Goal: Information Seeking & Learning: Learn about a topic

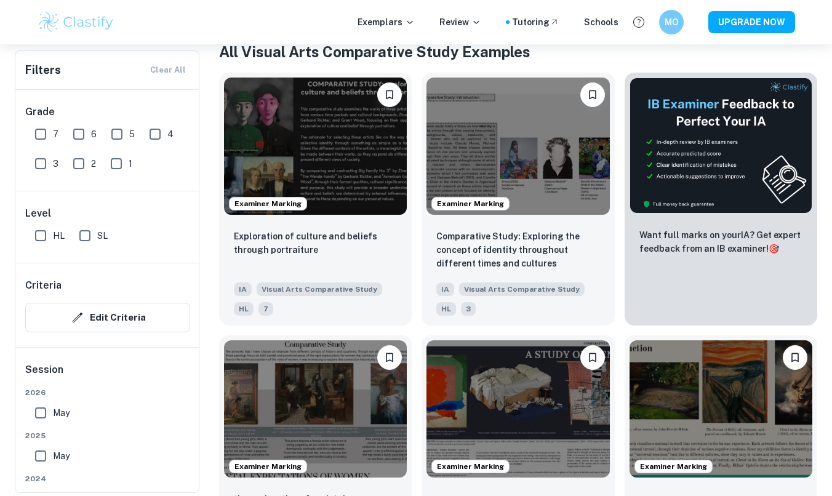
scroll to position [243, 0]
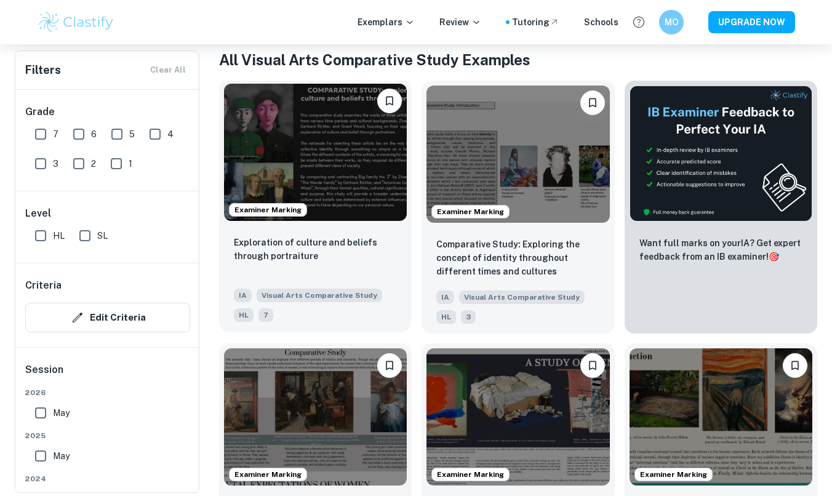
click at [324, 147] on img at bounding box center [315, 152] width 183 height 137
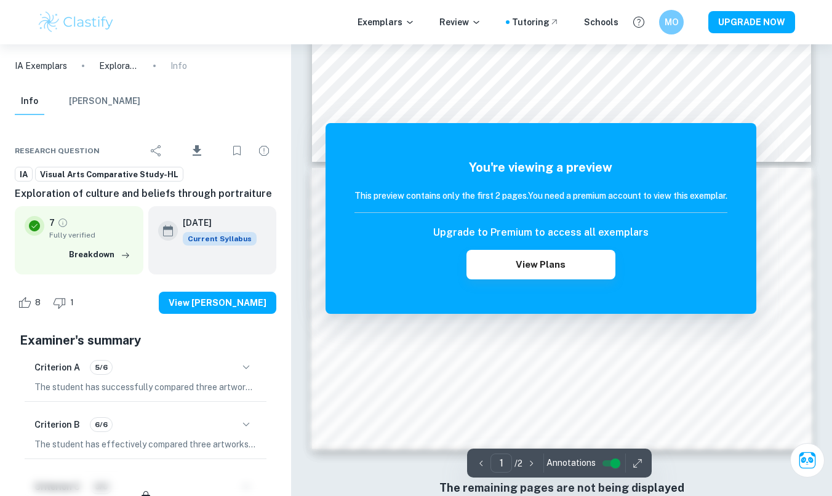
scroll to position [213, 0]
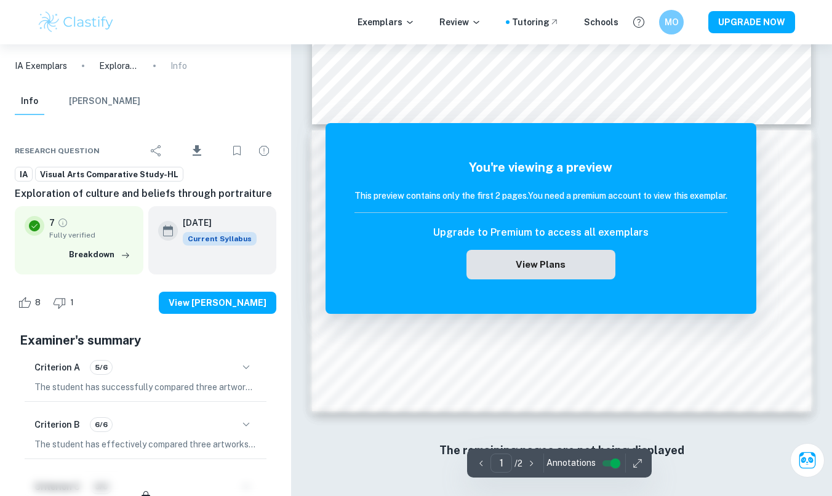
click at [563, 273] on button "View Plans" at bounding box center [541, 265] width 149 height 30
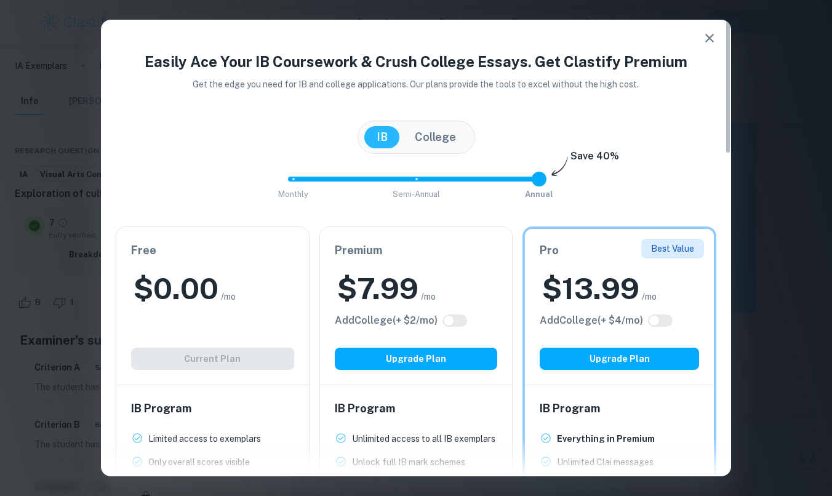
click at [708, 36] on icon "button" at bounding box center [709, 38] width 15 height 15
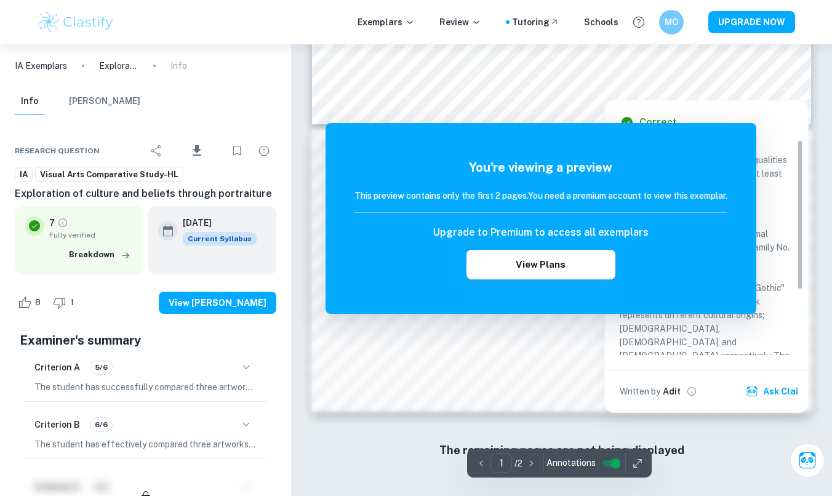
click at [584, 89] on div at bounding box center [626, 91] width 190 height 12
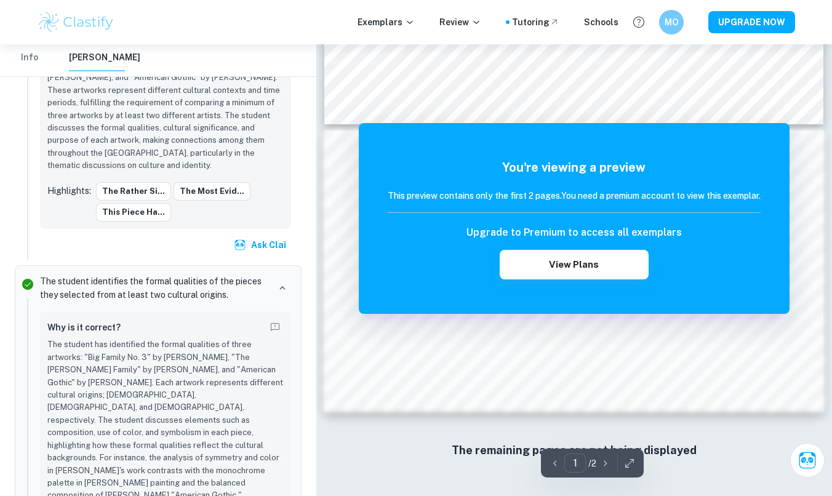
click at [631, 468] on icon "button" at bounding box center [630, 463] width 12 height 12
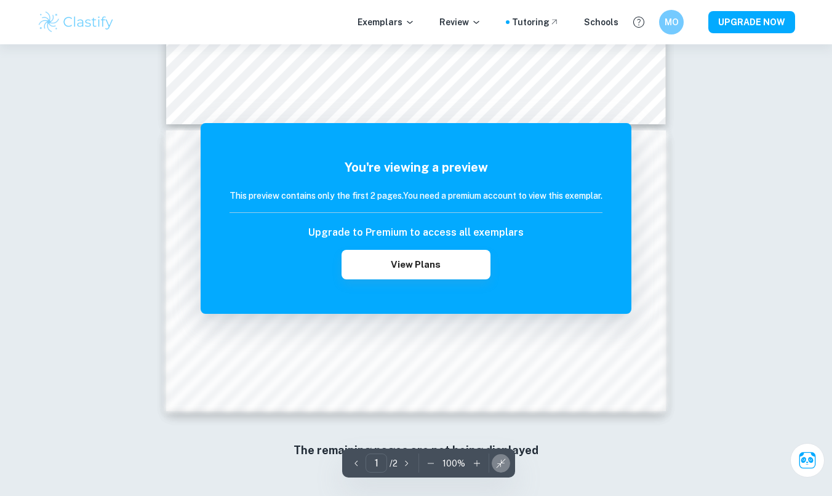
click at [495, 464] on icon "button" at bounding box center [501, 463] width 12 height 12
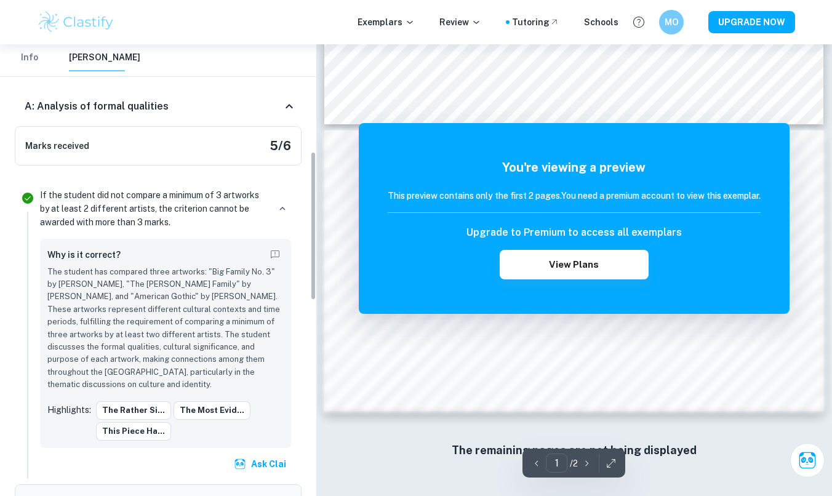
scroll to position [0, 0]
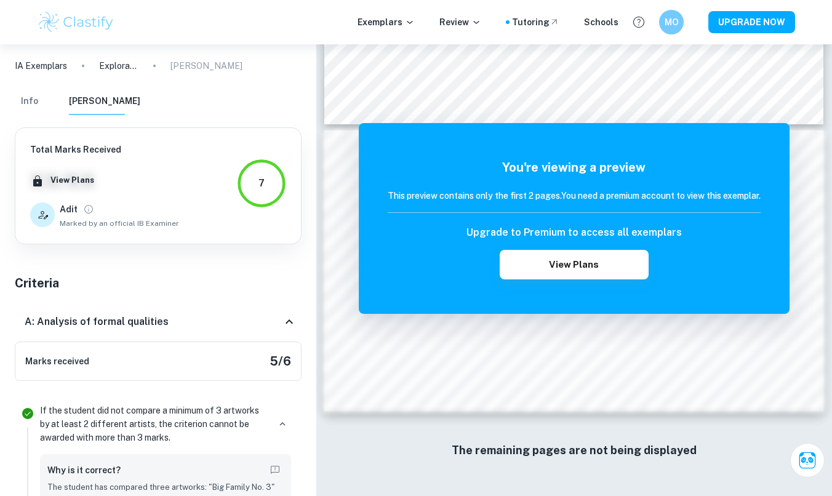
click at [34, 96] on button "Info" at bounding box center [30, 101] width 30 height 27
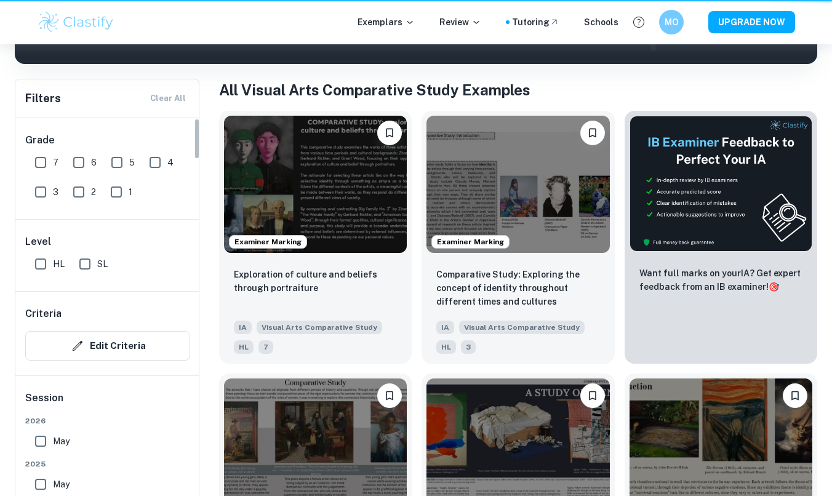
scroll to position [243, 0]
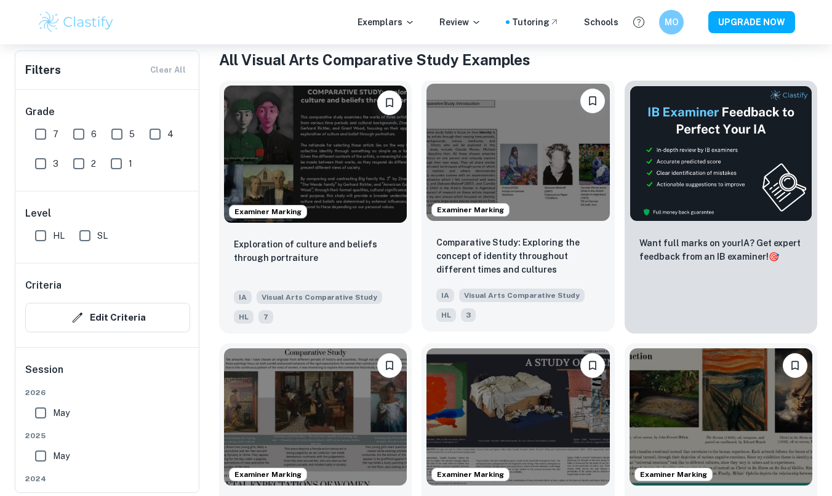
click at [563, 131] on img at bounding box center [518, 152] width 183 height 137
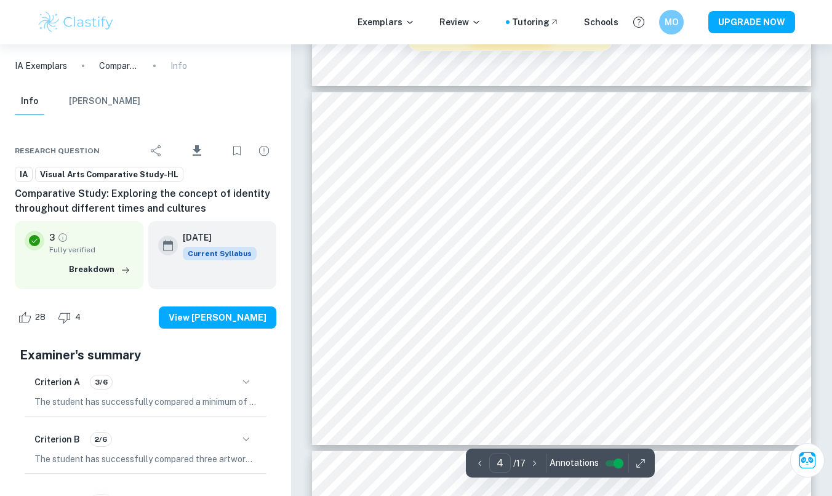
scroll to position [1230, 0]
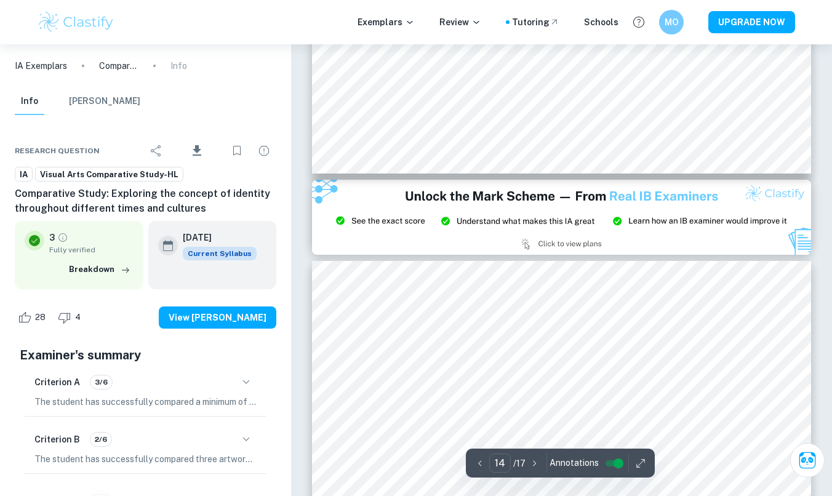
type input "15"
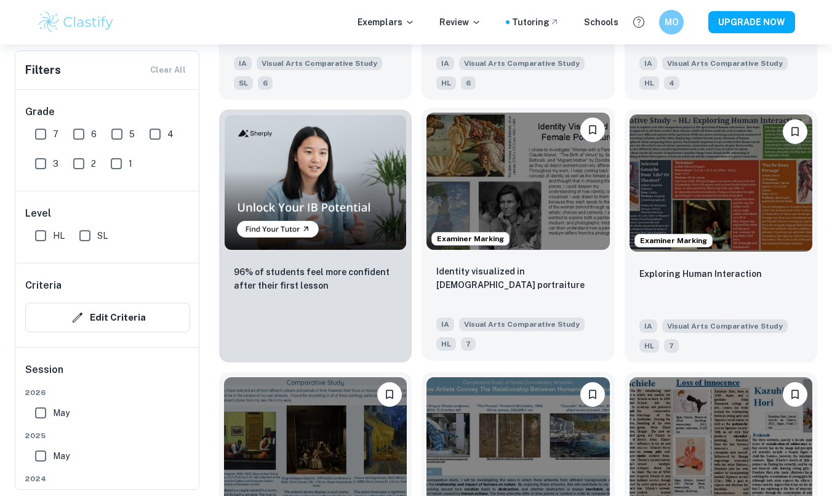
scroll to position [817, 0]
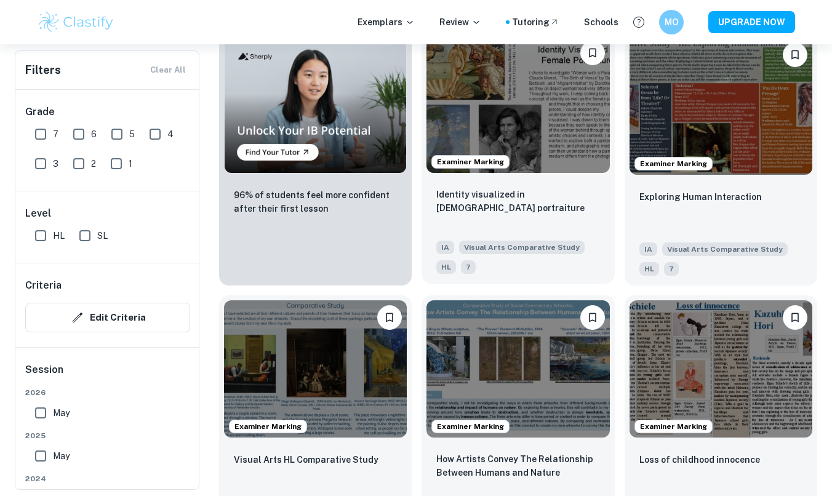
click at [531, 129] on img at bounding box center [518, 104] width 183 height 137
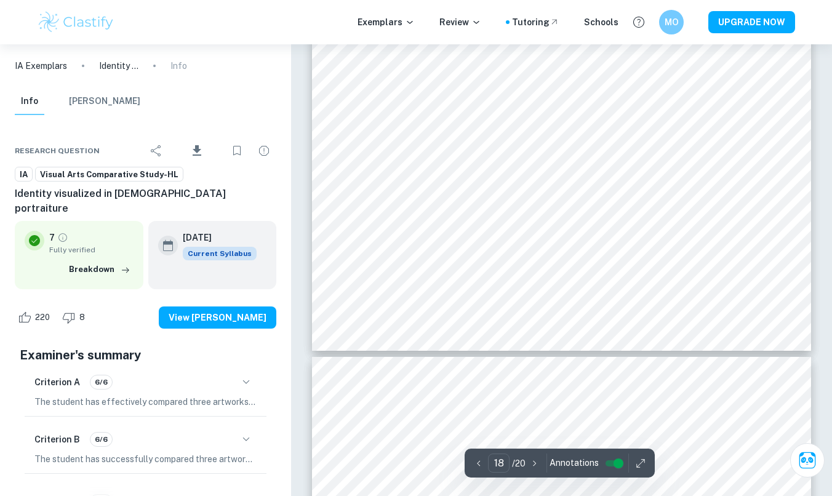
scroll to position [6489, 0]
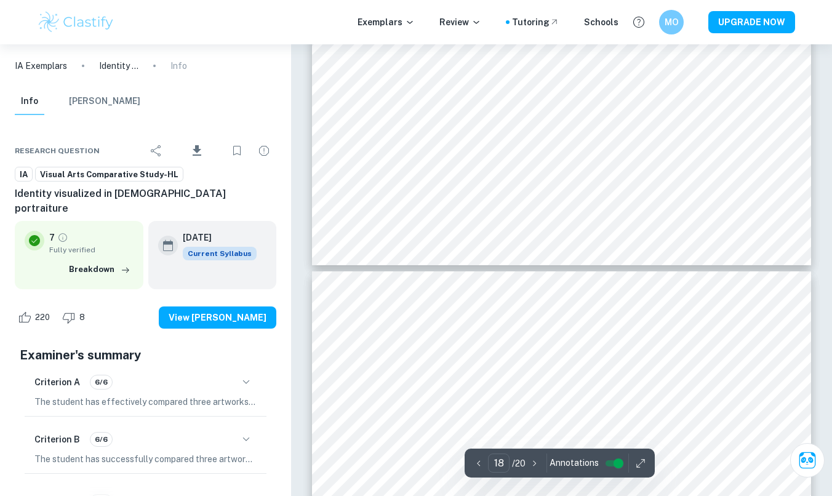
type input "19"
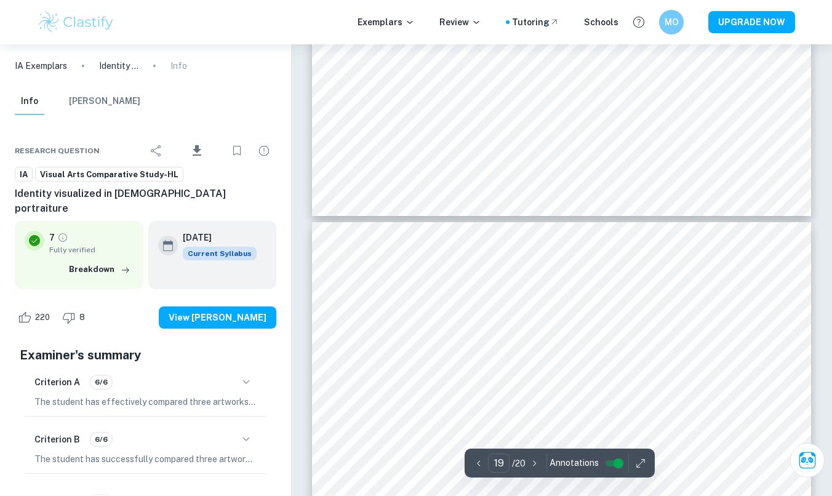
scroll to position [6623, 0]
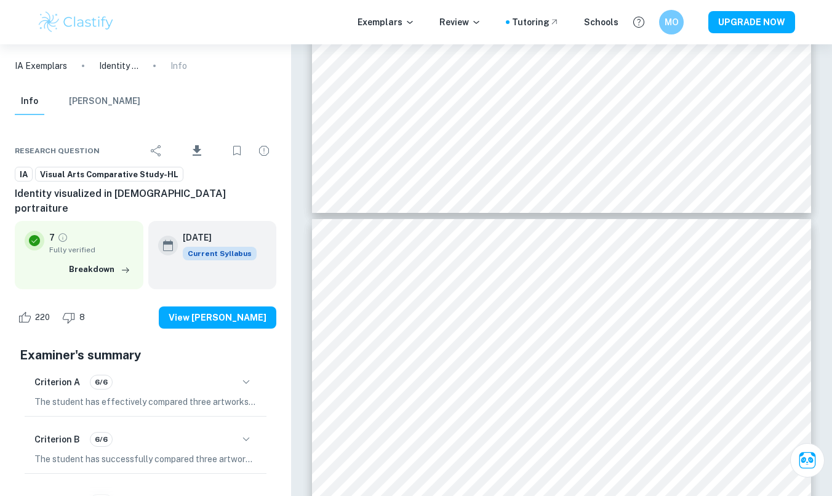
click at [52, 65] on p "IA Exemplars" at bounding box center [41, 66] width 52 height 14
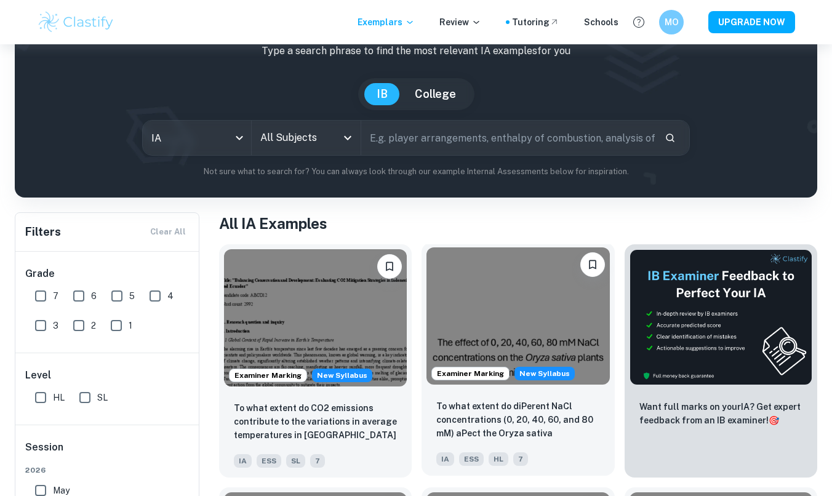
scroll to position [49, 0]
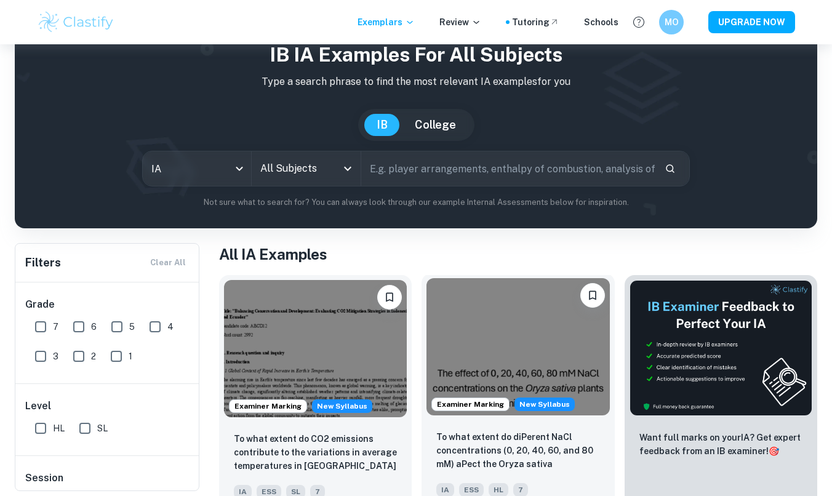
scroll to position [267, 0]
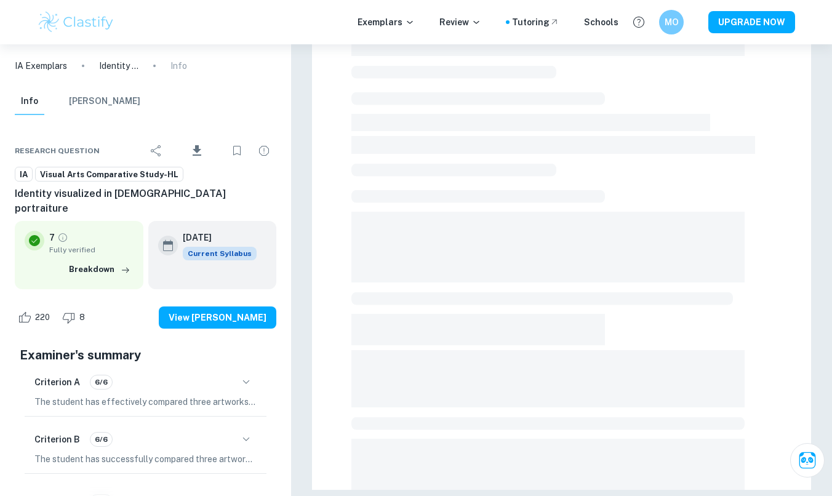
click at [76, 176] on span "Visual Arts Comparative Study-HL" at bounding box center [109, 175] width 147 height 12
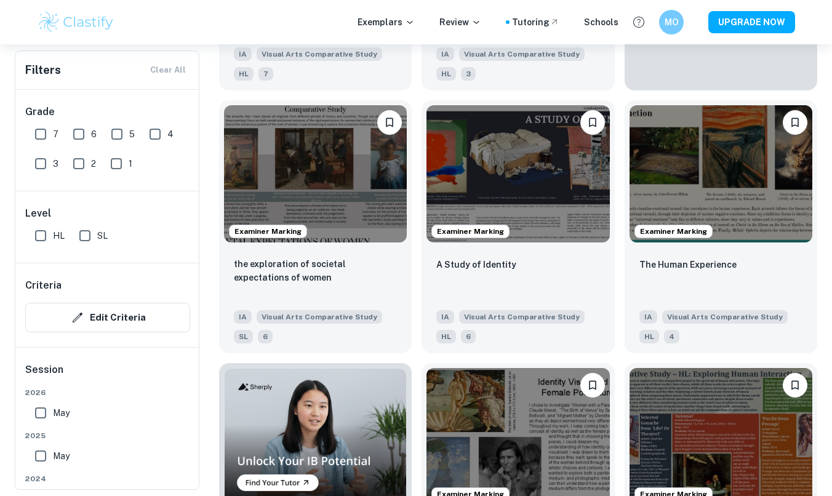
scroll to position [471, 0]
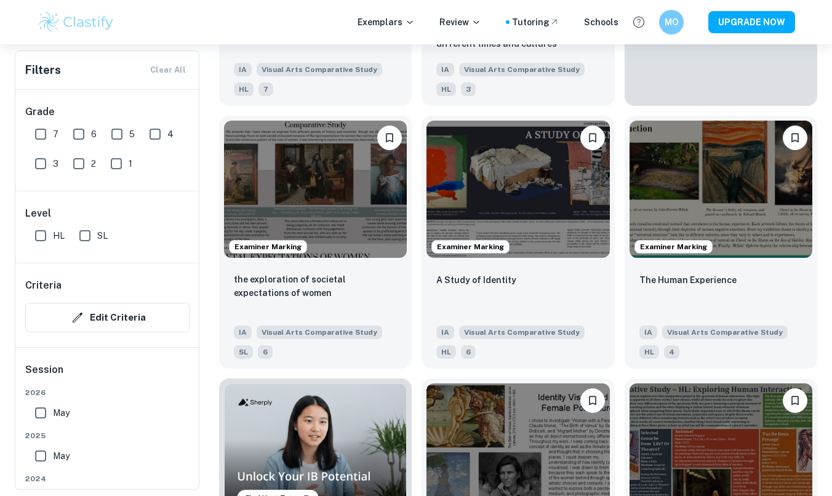
click at [116, 164] on input "1" at bounding box center [116, 163] width 25 height 25
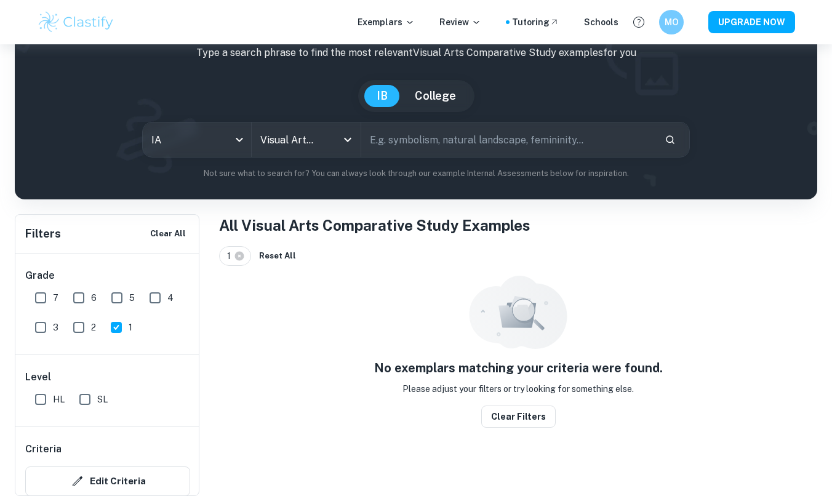
scroll to position [44, 0]
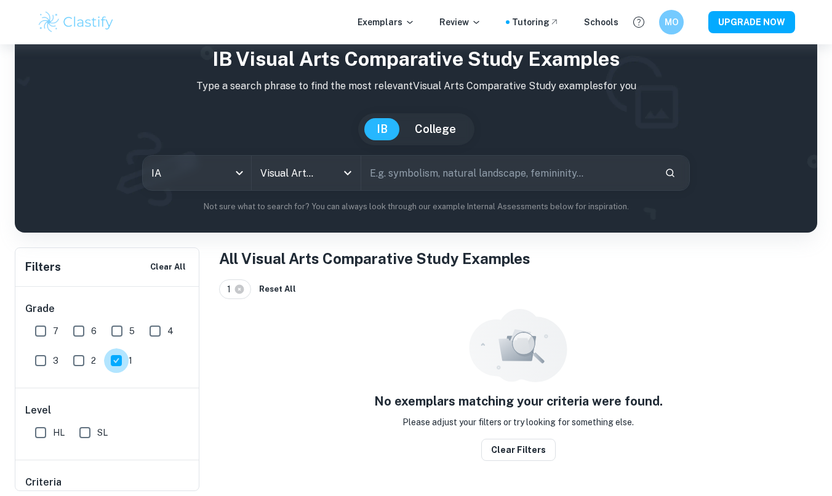
click at [121, 357] on input "1" at bounding box center [116, 360] width 25 height 25
checkbox input "false"
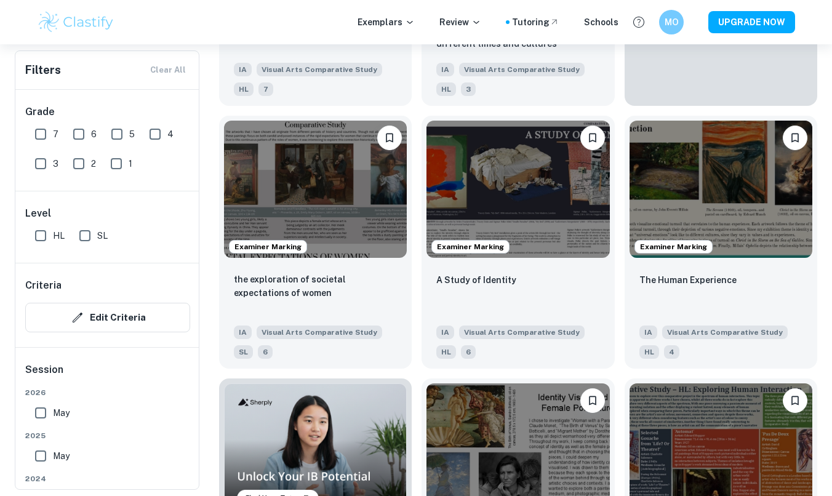
click at [89, 163] on input "2" at bounding box center [78, 163] width 25 height 25
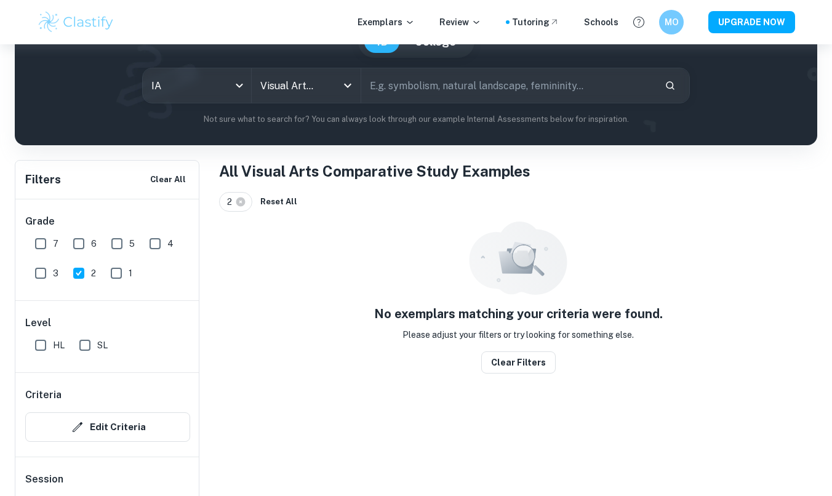
scroll to position [44, 0]
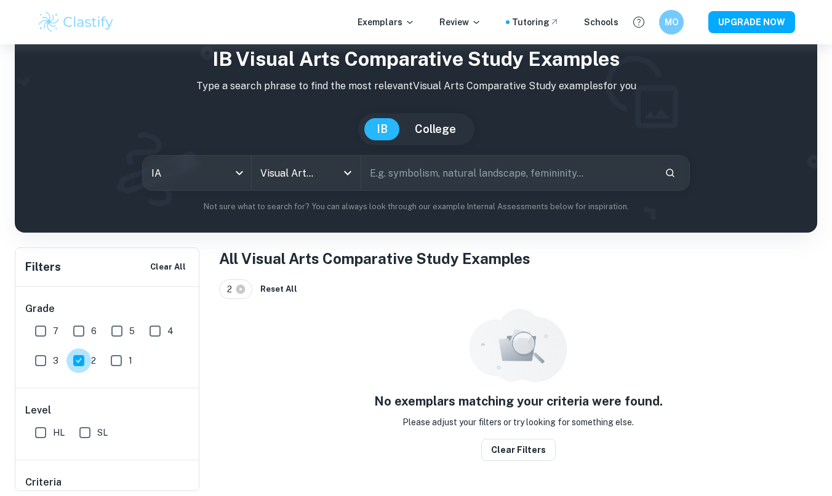
click at [79, 364] on input "2" at bounding box center [78, 360] width 25 height 25
checkbox input "false"
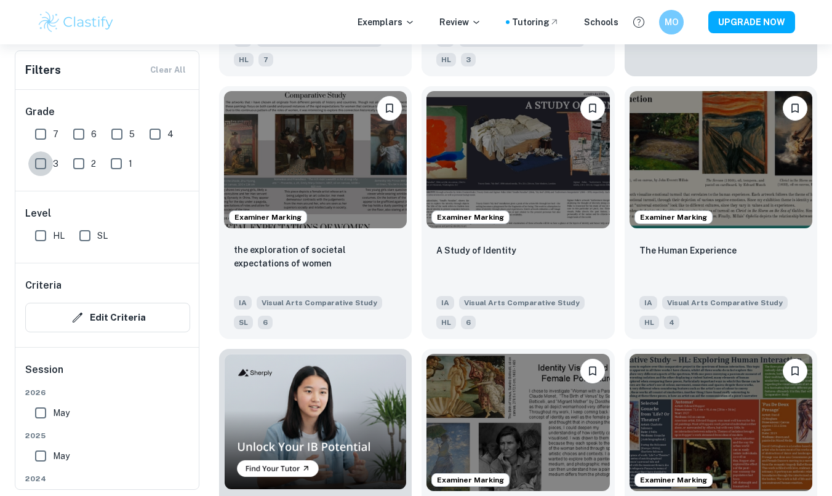
click at [49, 159] on input "3" at bounding box center [40, 163] width 25 height 25
checkbox input "true"
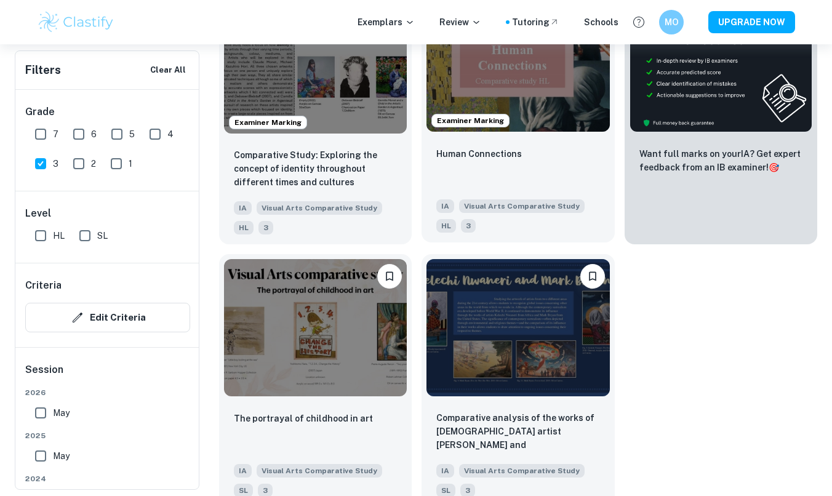
scroll to position [373, 0]
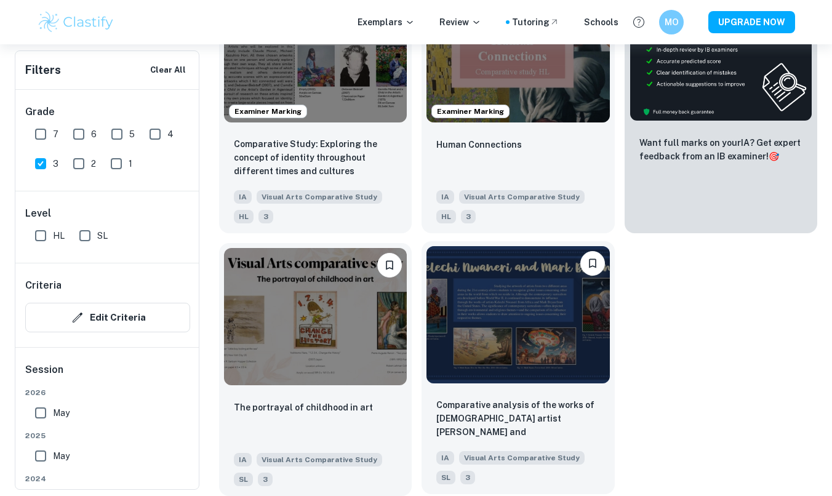
click at [539, 323] on img at bounding box center [518, 314] width 183 height 137
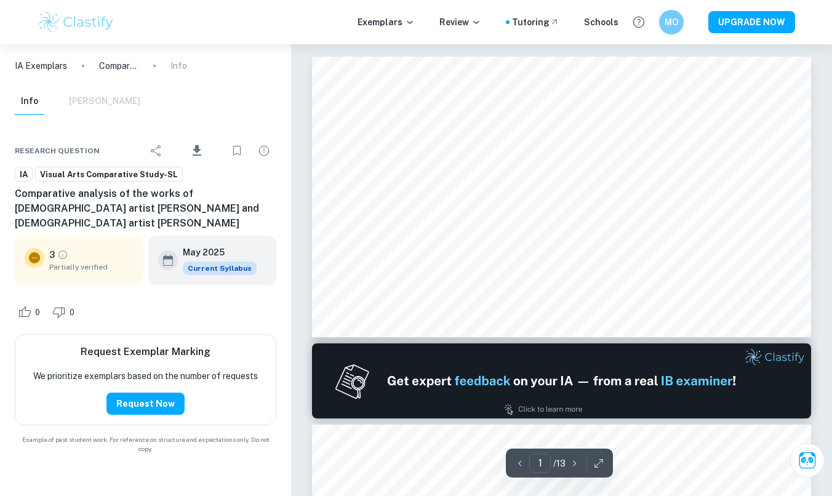
click at [105, 262] on span "Partially verified" at bounding box center [91, 267] width 84 height 11
click at [34, 252] on icon at bounding box center [34, 257] width 11 height 11
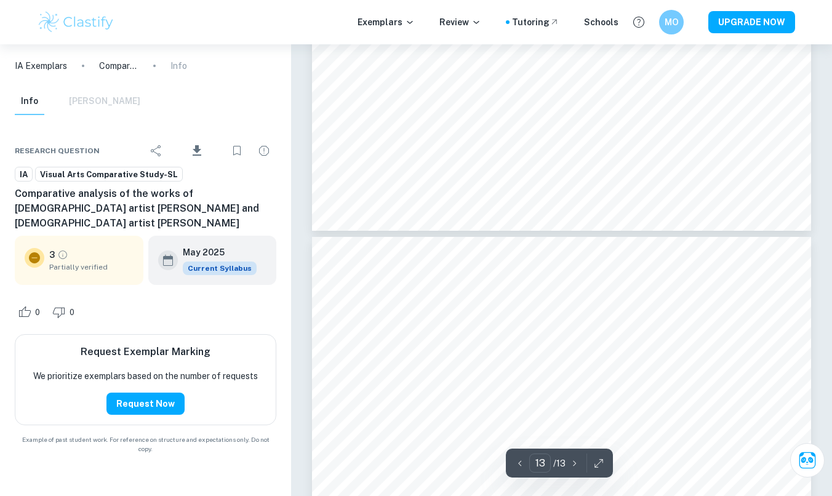
scroll to position [3540, 0]
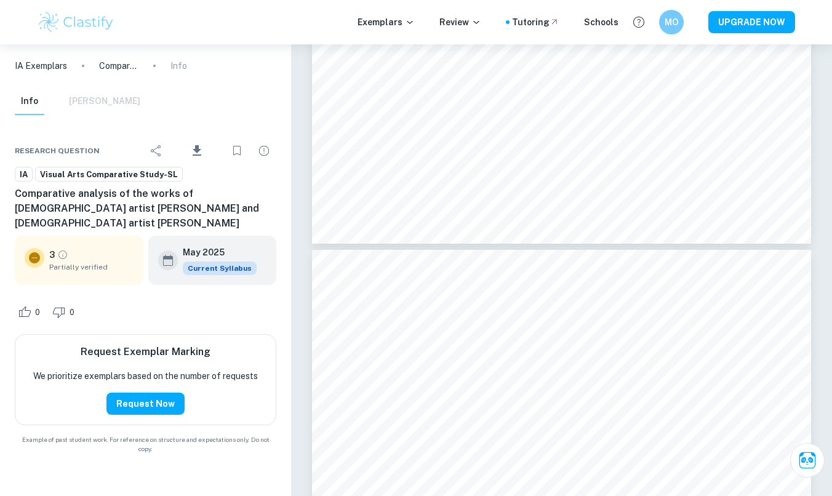
type input "12"
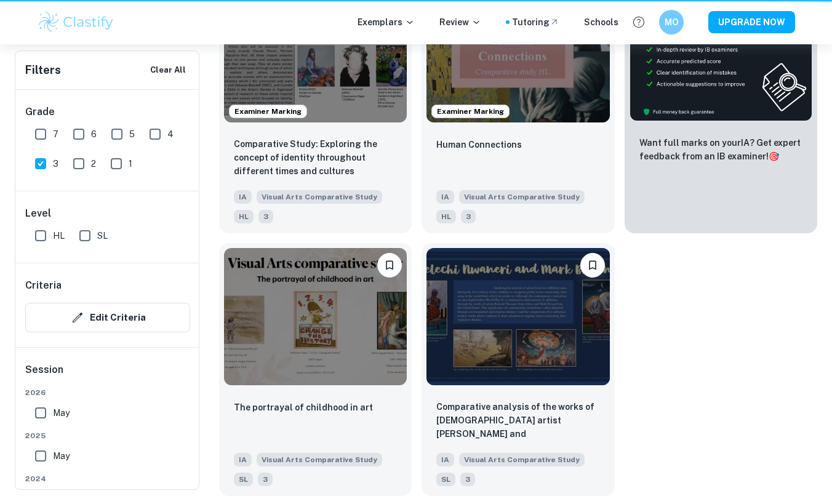
scroll to position [373, 0]
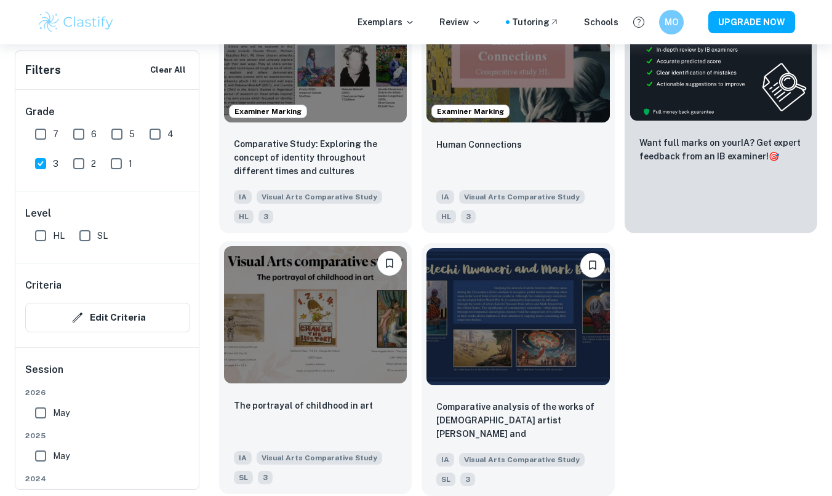
click at [297, 319] on img at bounding box center [315, 314] width 183 height 137
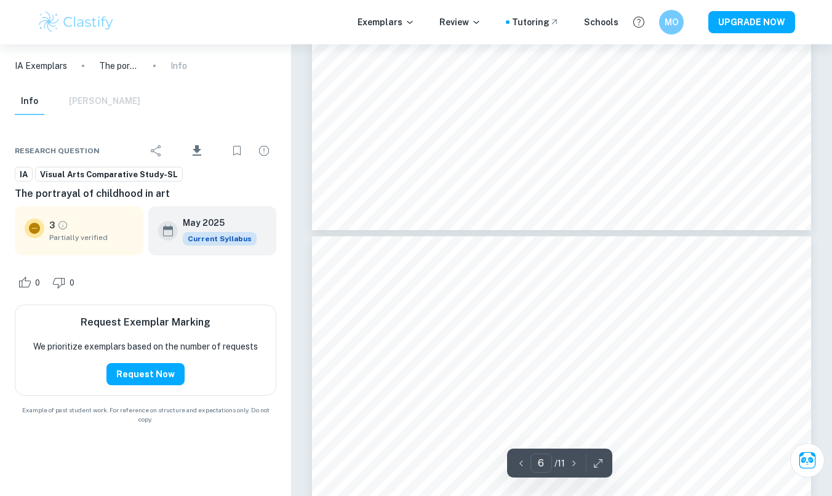
scroll to position [1608, 0]
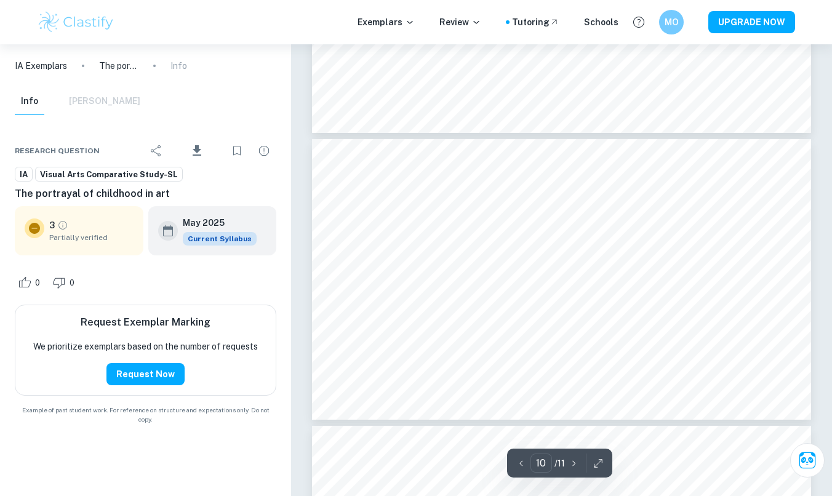
type input "11"
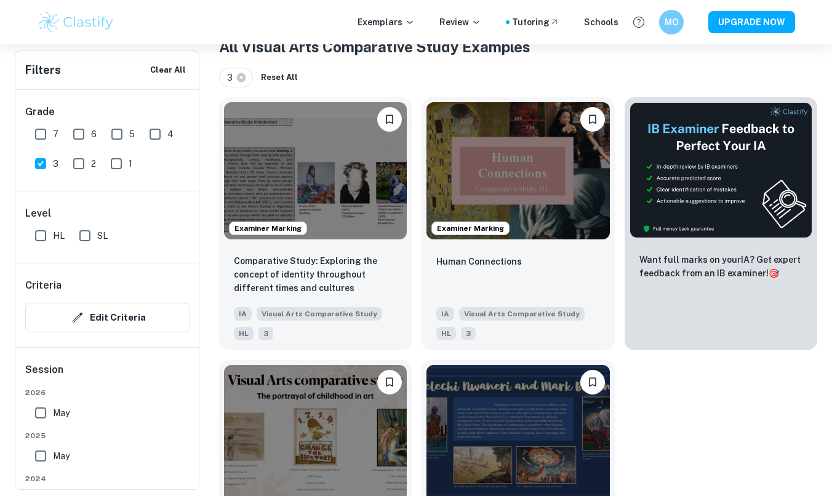
scroll to position [250, 0]
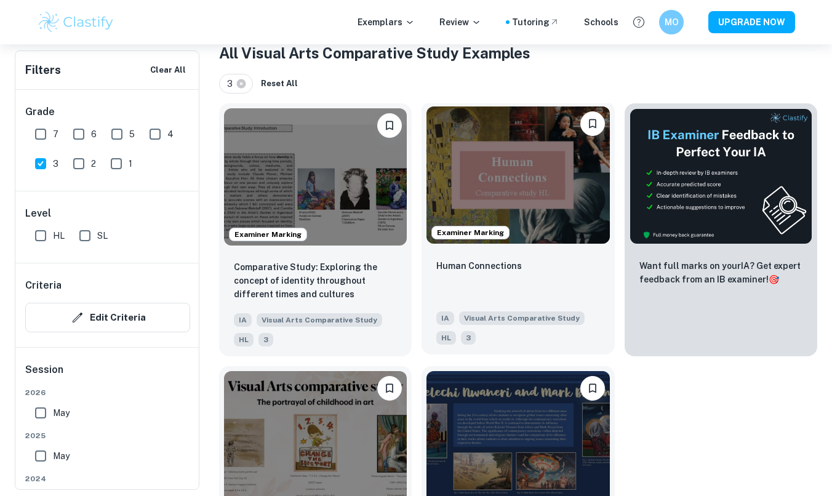
click at [510, 180] on img at bounding box center [518, 175] width 183 height 137
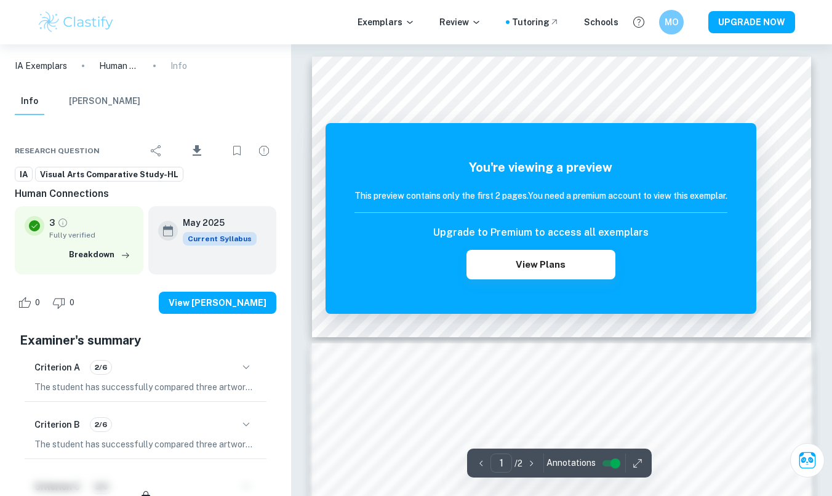
scroll to position [213, 0]
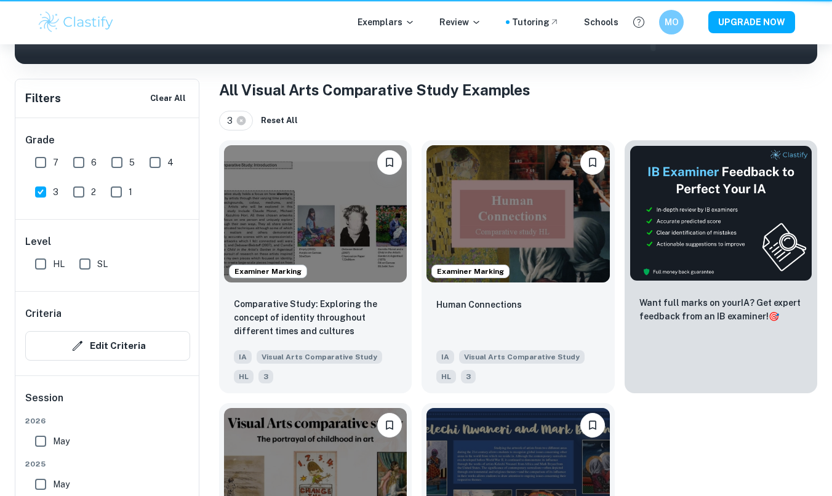
scroll to position [255, 0]
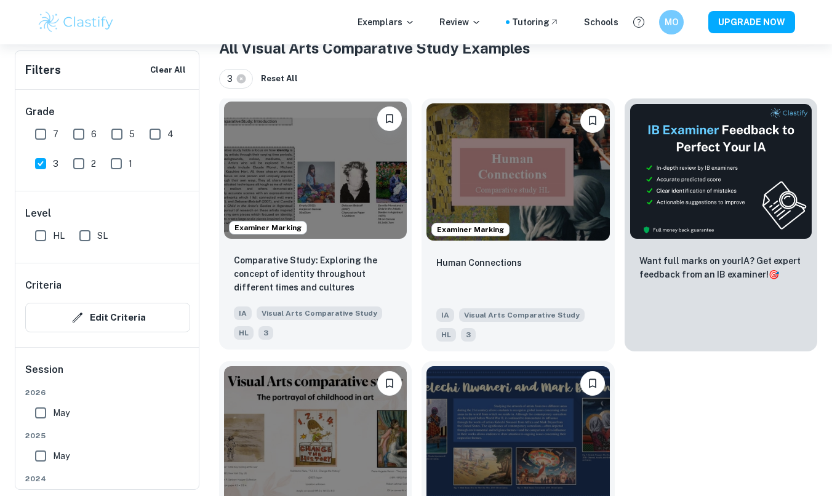
click at [332, 187] on img at bounding box center [315, 170] width 183 height 137
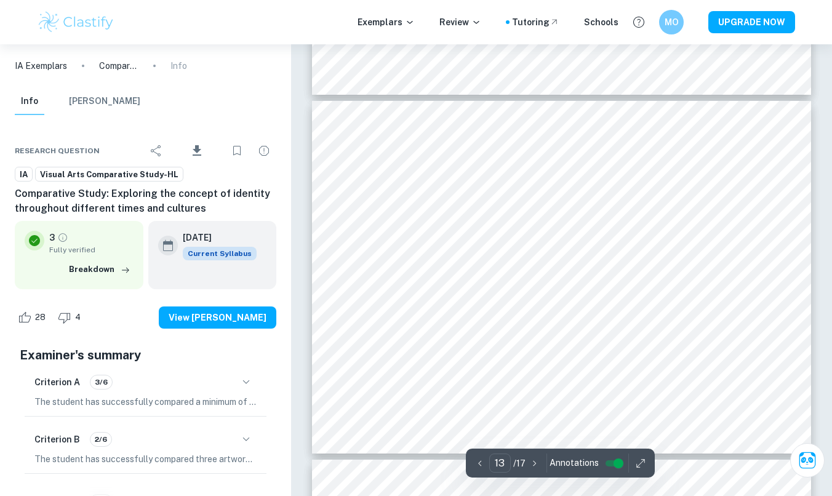
scroll to position [4557, 0]
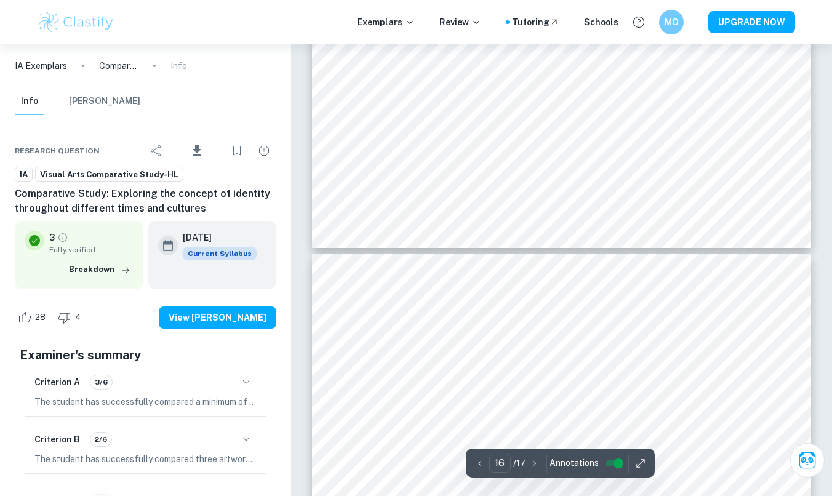
type input "15"
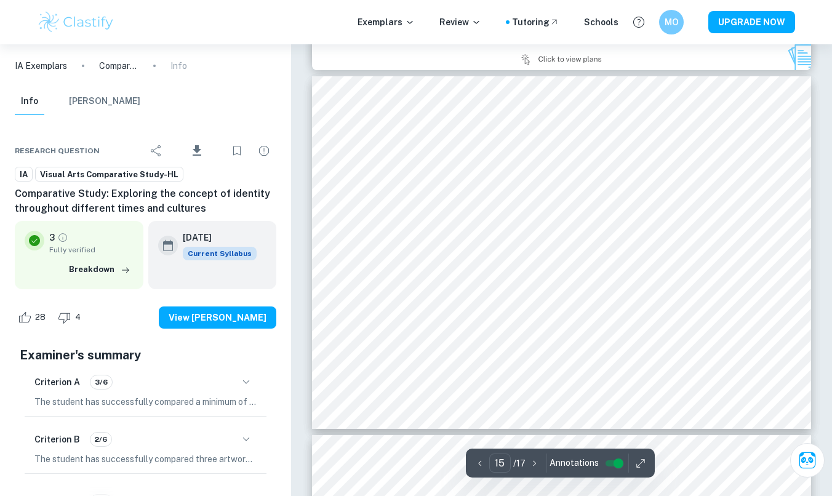
scroll to position [5282, 0]
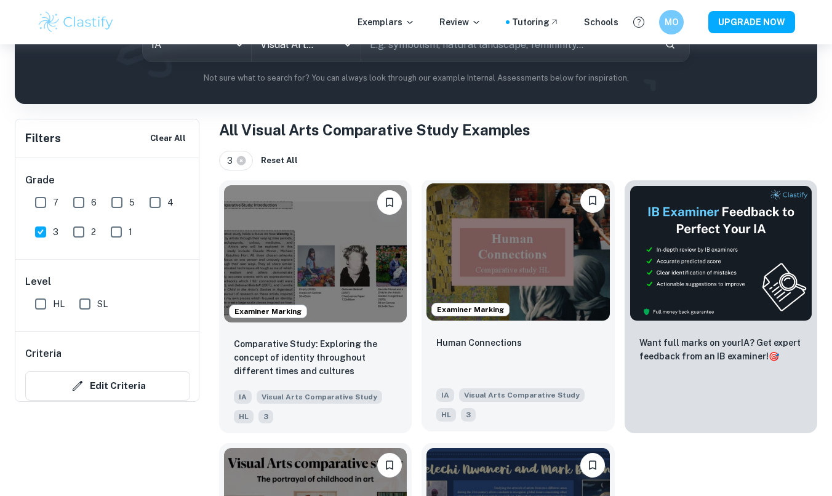
scroll to position [238, 0]
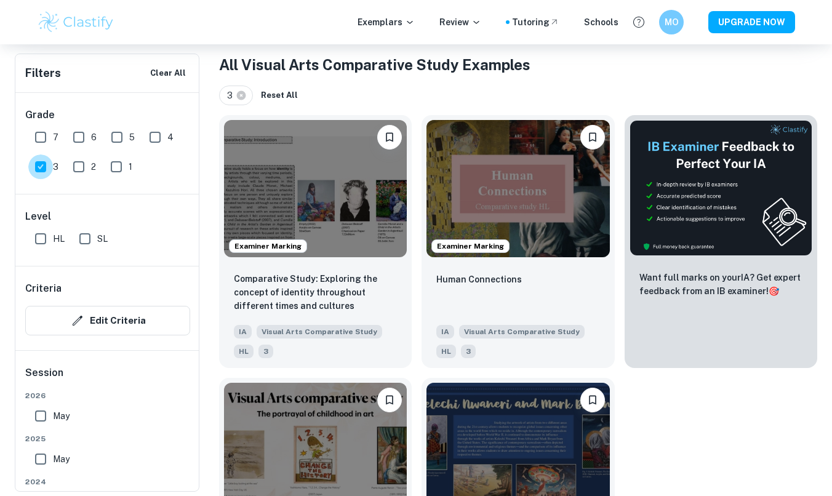
click at [32, 164] on input "3" at bounding box center [40, 167] width 25 height 25
checkbox input "false"
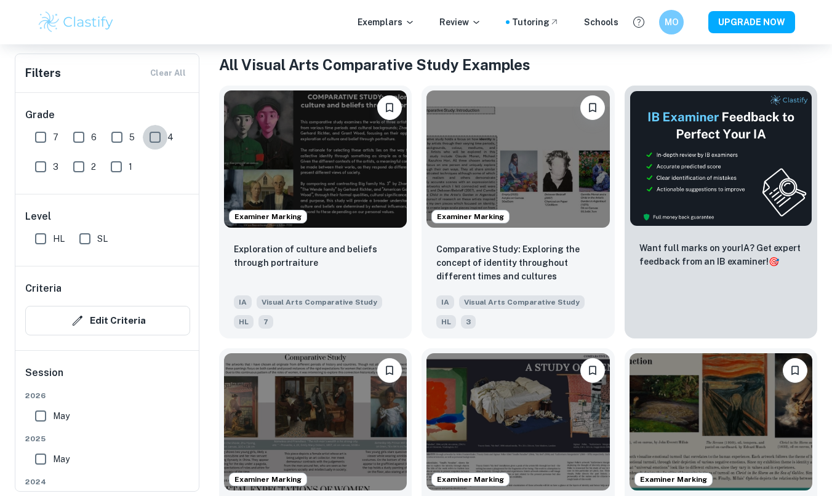
click at [153, 134] on input "4" at bounding box center [155, 137] width 25 height 25
checkbox input "true"
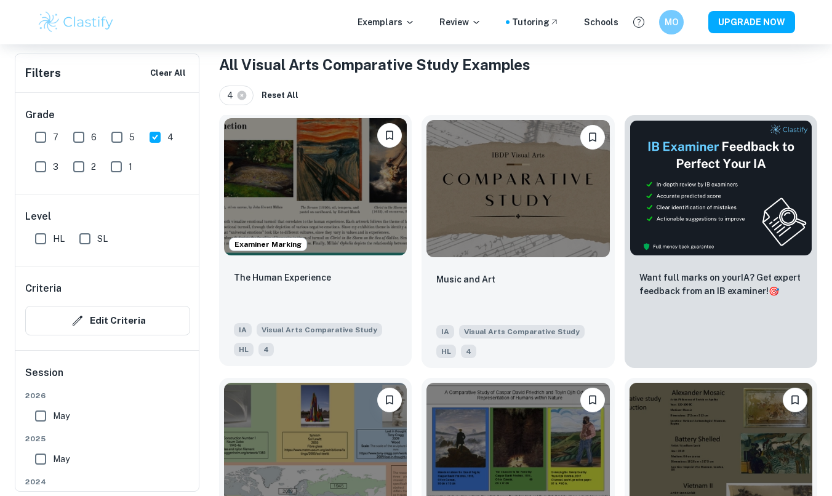
click at [353, 183] on img at bounding box center [315, 186] width 183 height 137
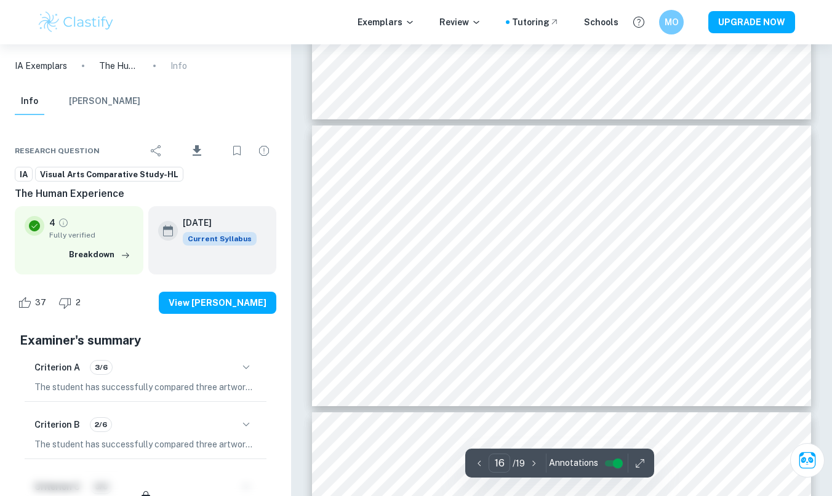
scroll to position [4510, 0]
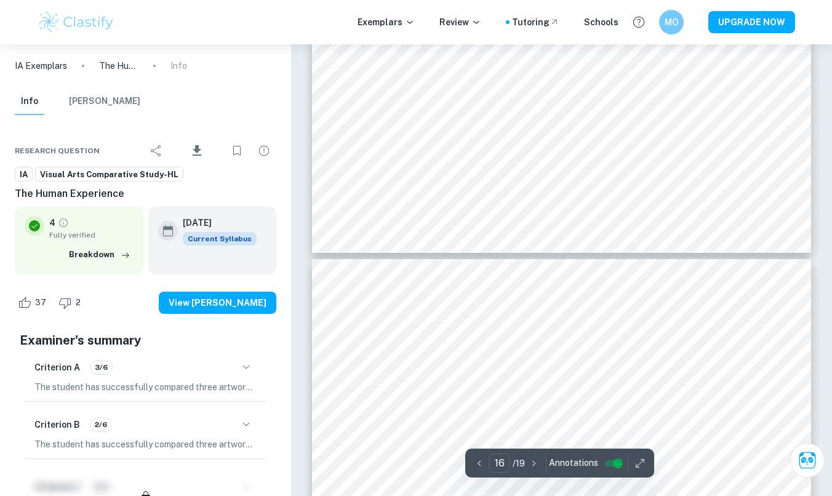
type input "15"
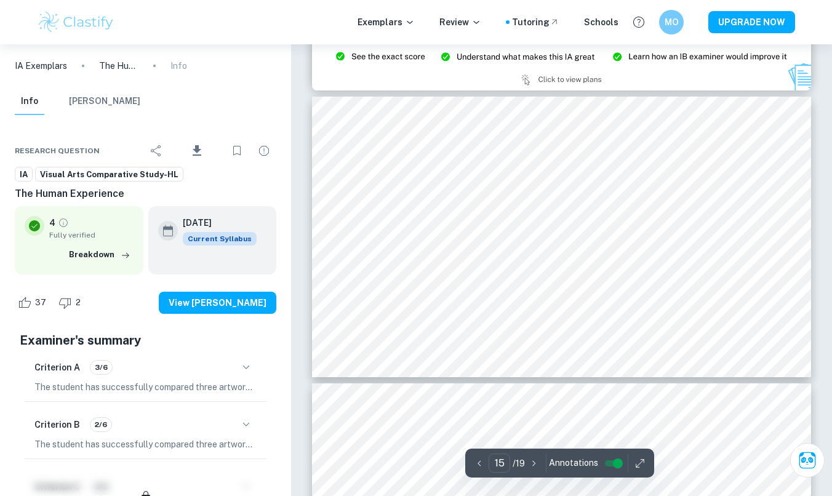
scroll to position [4300, 0]
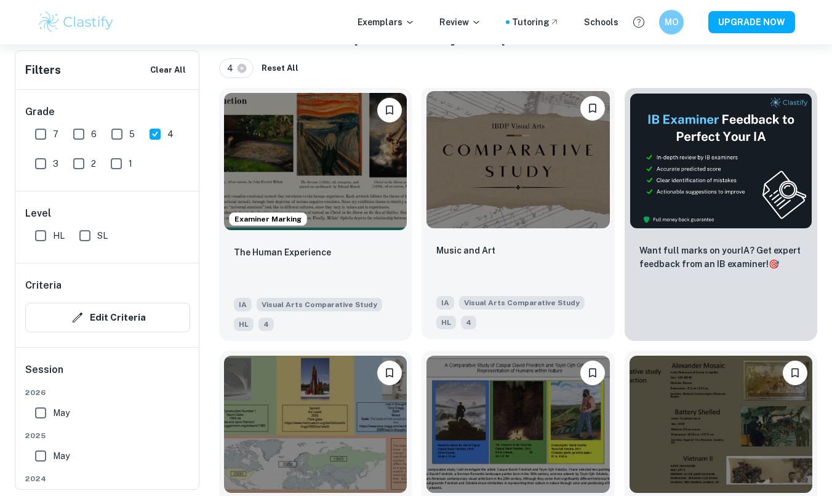
scroll to position [263, 0]
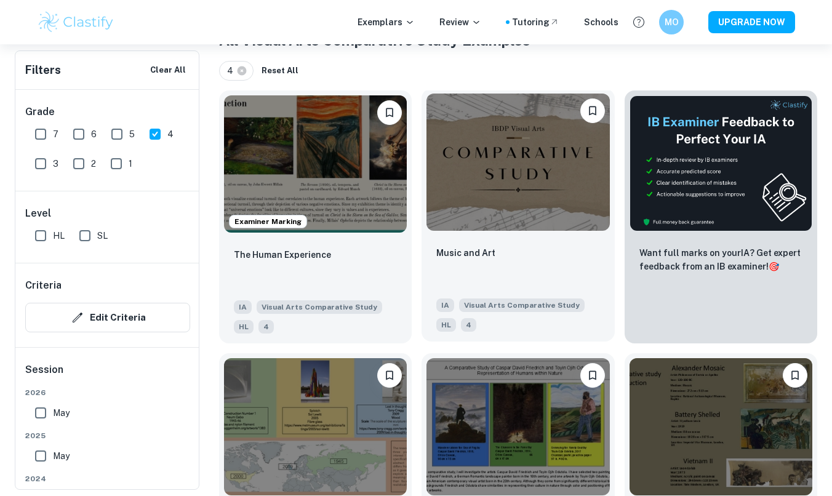
click at [485, 198] on img at bounding box center [518, 162] width 183 height 137
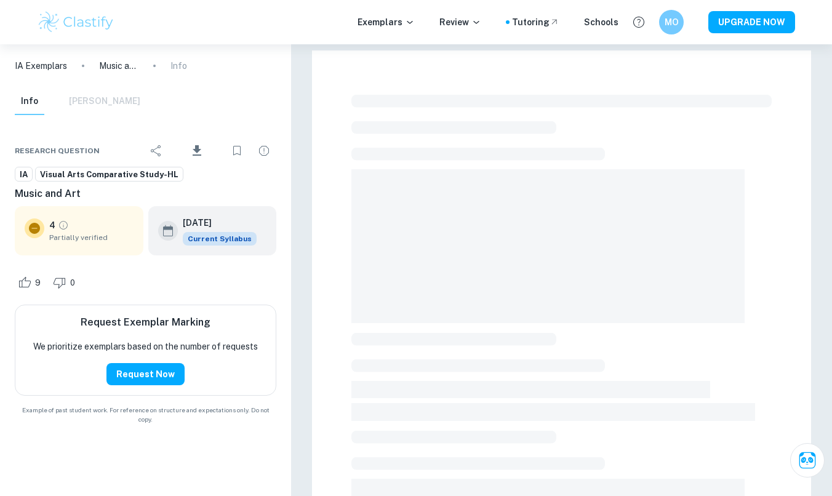
click at [485, 198] on span at bounding box center [548, 246] width 393 height 154
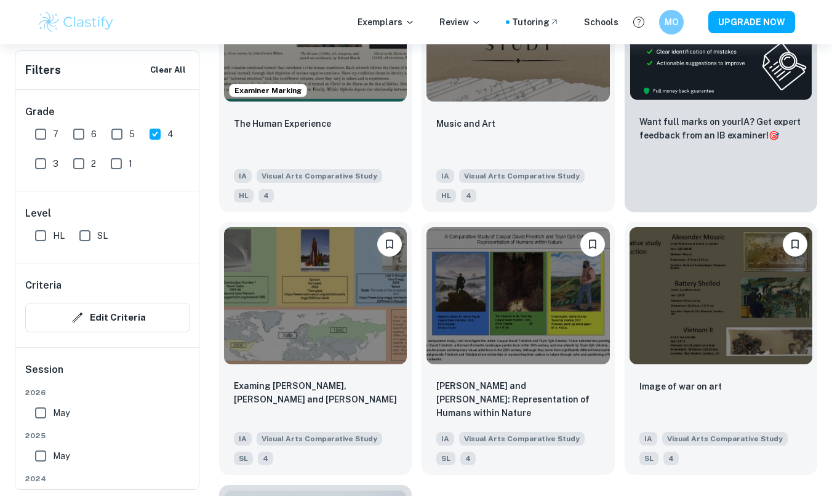
scroll to position [395, 0]
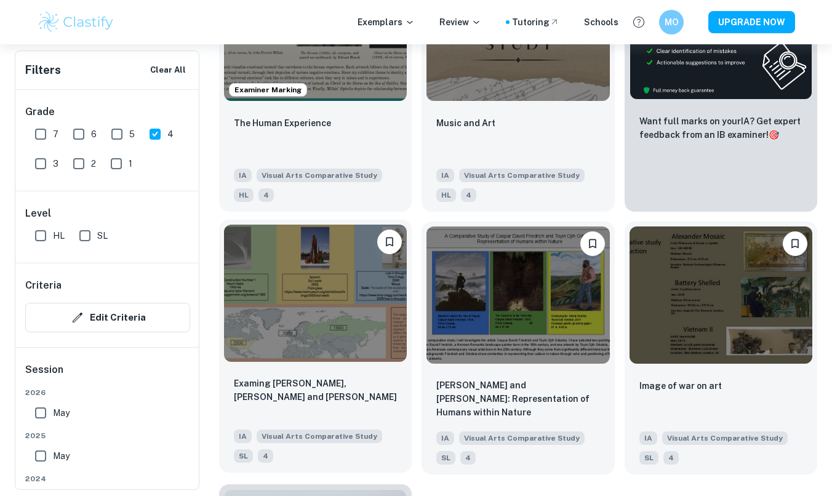
click at [321, 254] on img at bounding box center [315, 293] width 183 height 137
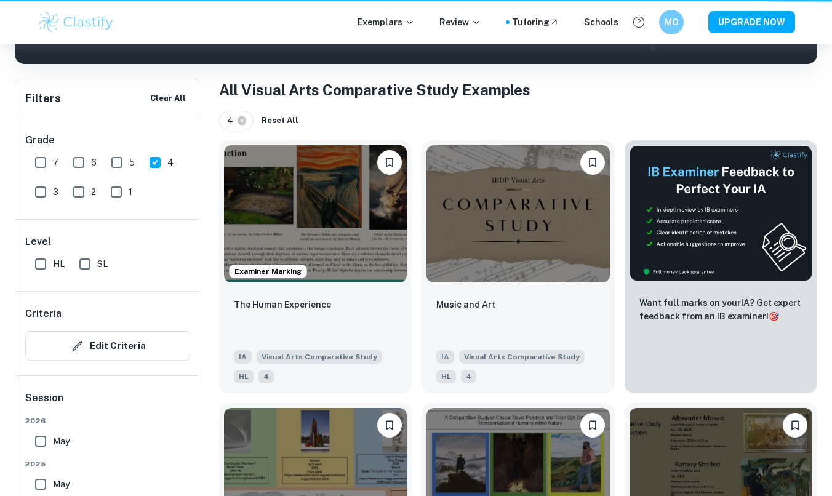
scroll to position [402, 0]
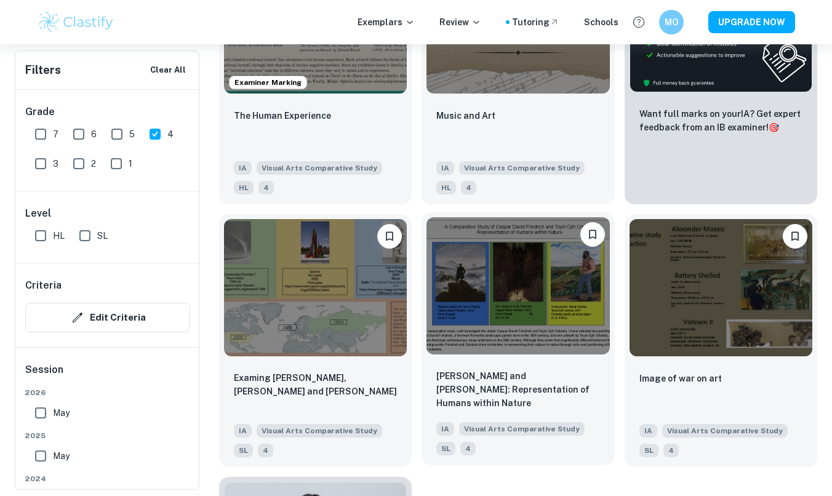
click at [501, 332] on img at bounding box center [518, 285] width 183 height 137
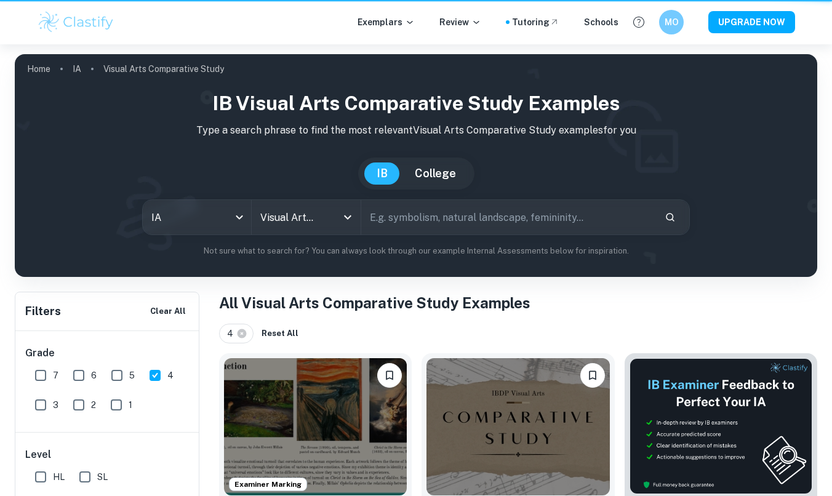
scroll to position [402, 0]
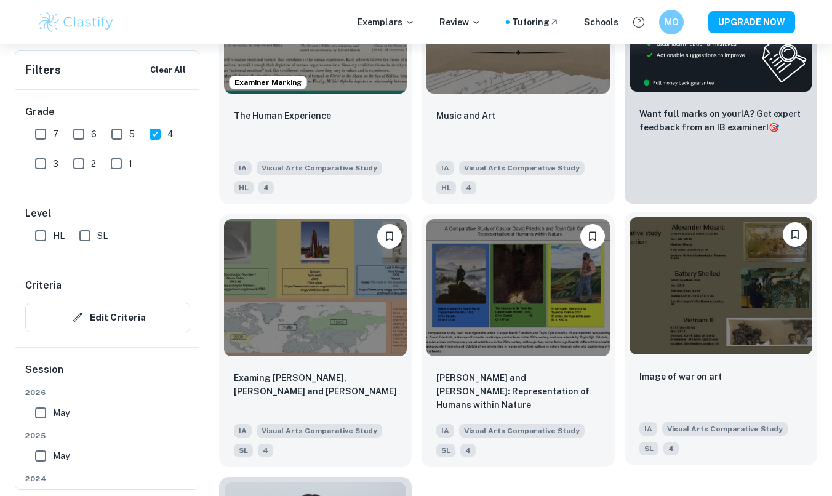
click at [773, 281] on img at bounding box center [721, 285] width 183 height 137
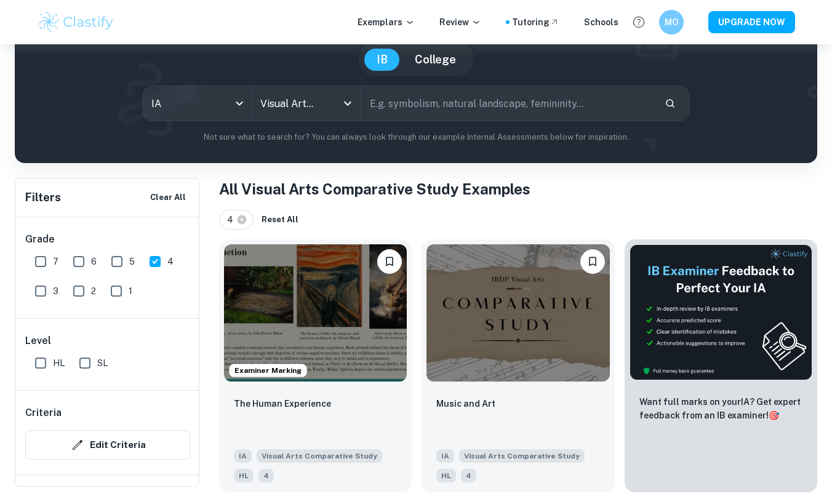
scroll to position [128, 0]
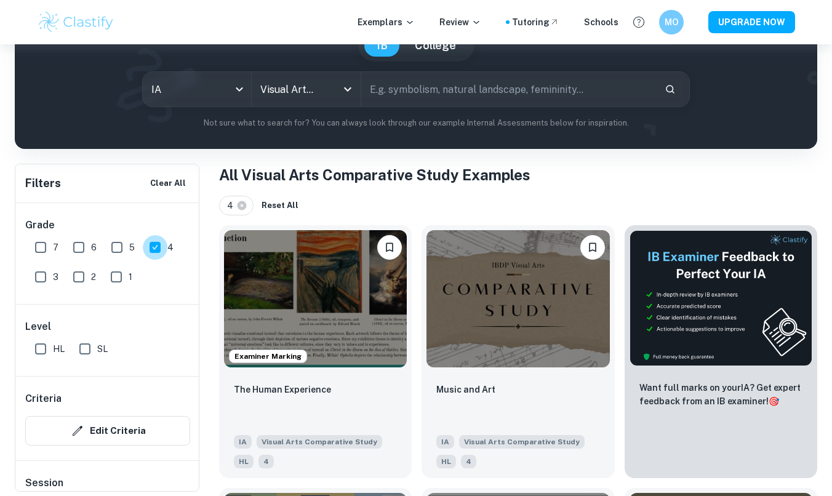
click at [161, 247] on input "4" at bounding box center [155, 247] width 25 height 25
checkbox input "false"
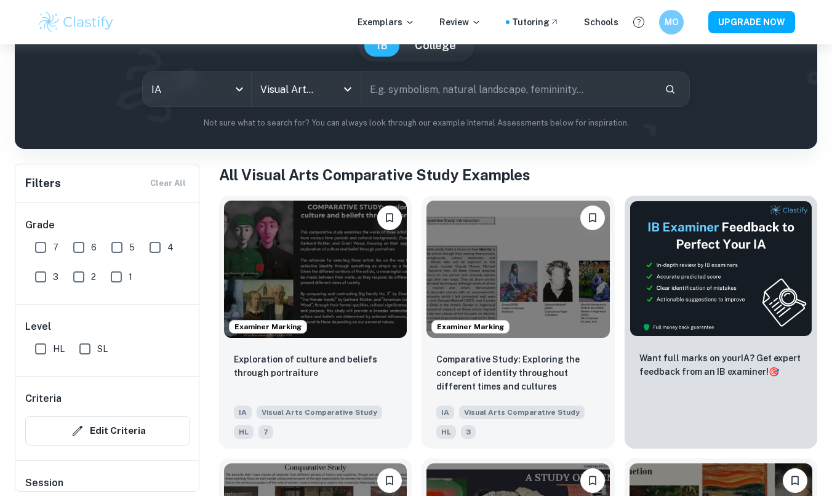
click at [127, 243] on input "5" at bounding box center [117, 247] width 25 height 25
checkbox input "true"
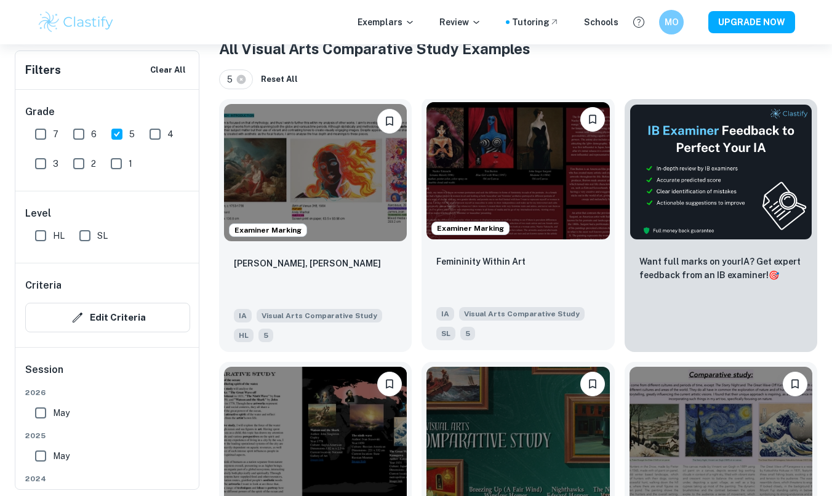
scroll to position [249, 0]
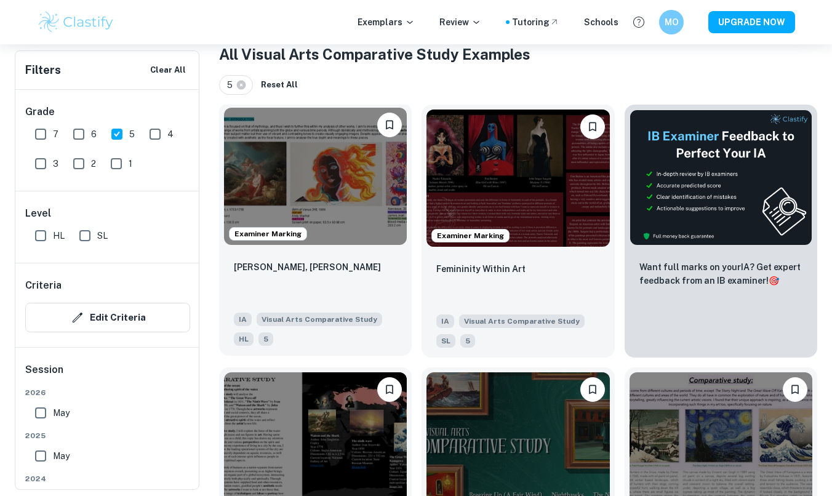
click at [280, 159] on img at bounding box center [315, 176] width 183 height 137
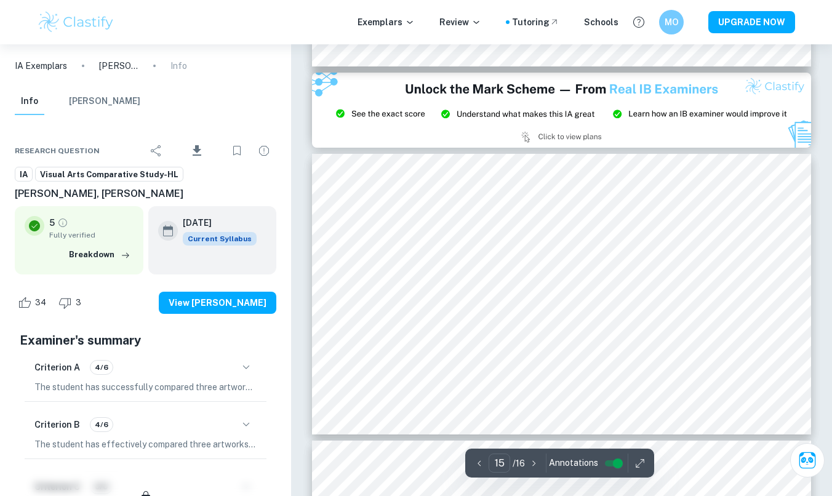
scroll to position [4246, 0]
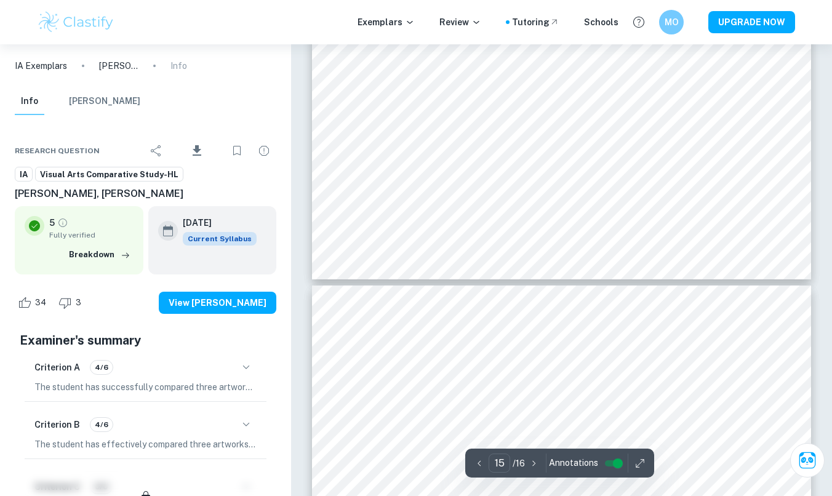
type input "16"
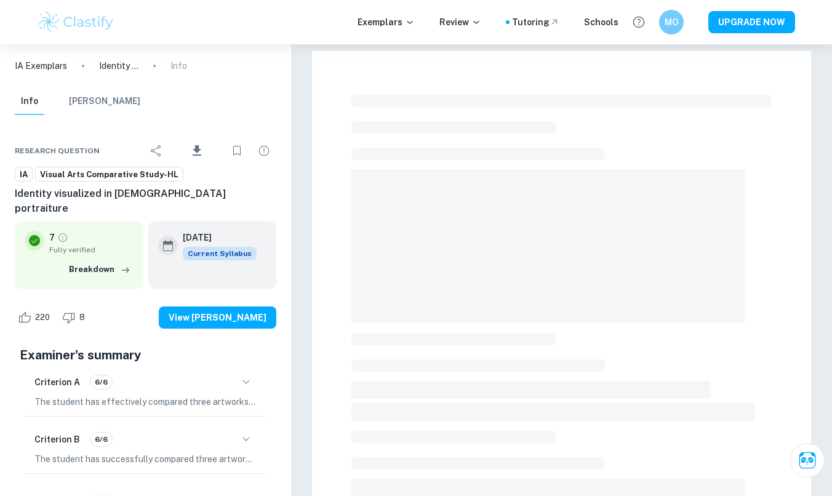
click at [84, 105] on button "[PERSON_NAME]" at bounding box center [104, 101] width 71 height 27
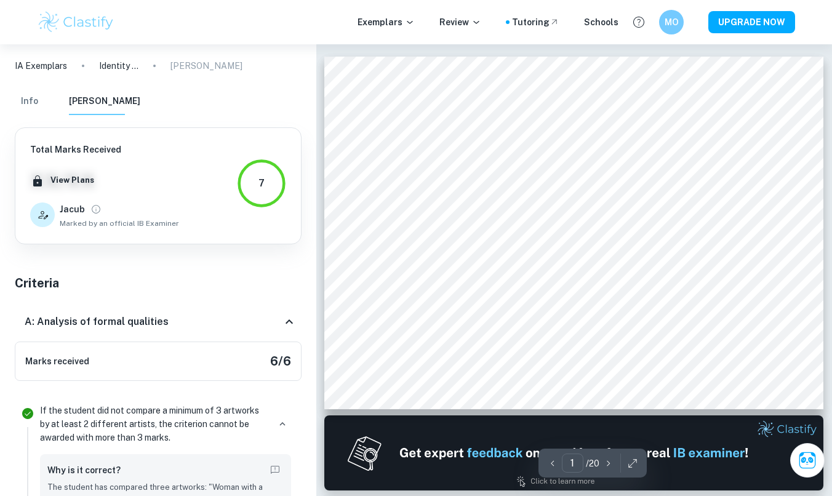
click at [103, 65] on p "Identity visualized in female portraiture" at bounding box center [118, 66] width 39 height 14
click at [55, 66] on p "IA Exemplars" at bounding box center [41, 66] width 52 height 14
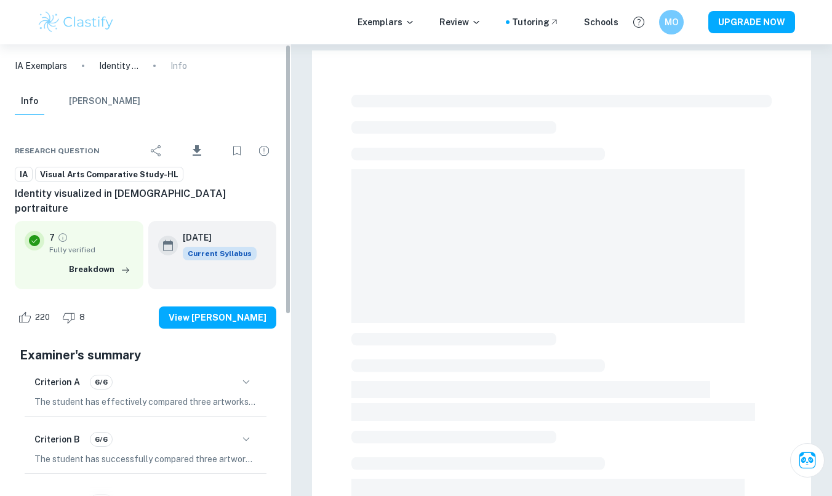
click at [120, 71] on p "Identity visualized in female portraiture" at bounding box center [118, 66] width 39 height 14
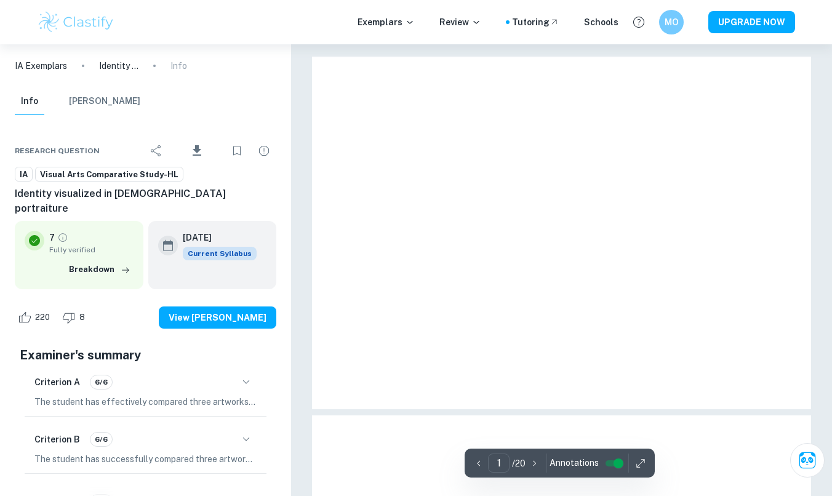
click at [117, 69] on p "Identity visualized in female portraiture" at bounding box center [118, 66] width 39 height 14
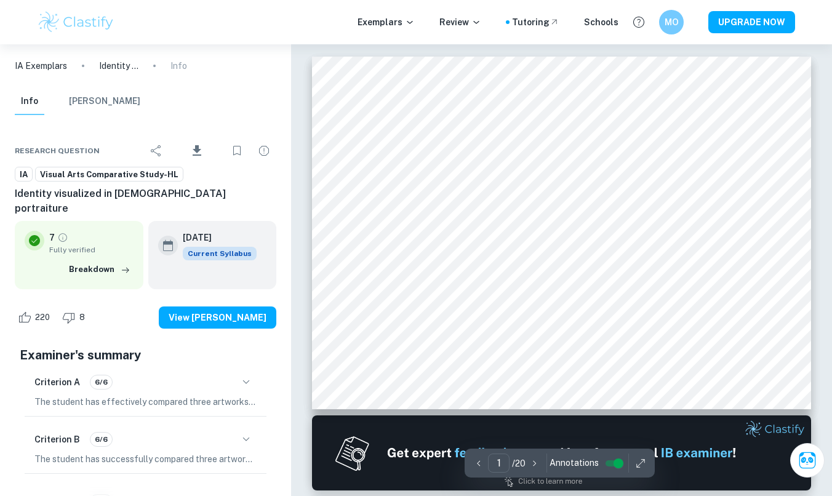
click at [107, 58] on div "IA Exemplars Identity visualized in female portraiture Info" at bounding box center [145, 65] width 291 height 43
click at [169, 58] on div "IA Exemplars Identity visualized in female portraiture Info" at bounding box center [145, 65] width 291 height 43
click at [177, 60] on p "Info" at bounding box center [179, 66] width 17 height 14
click at [95, 175] on span "Visual Arts Comparative Study-HL" at bounding box center [109, 175] width 147 height 12
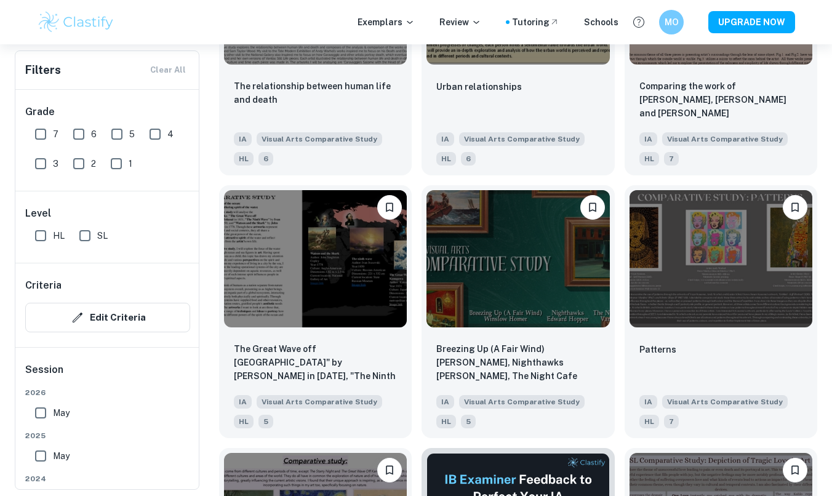
scroll to position [2768, 0]
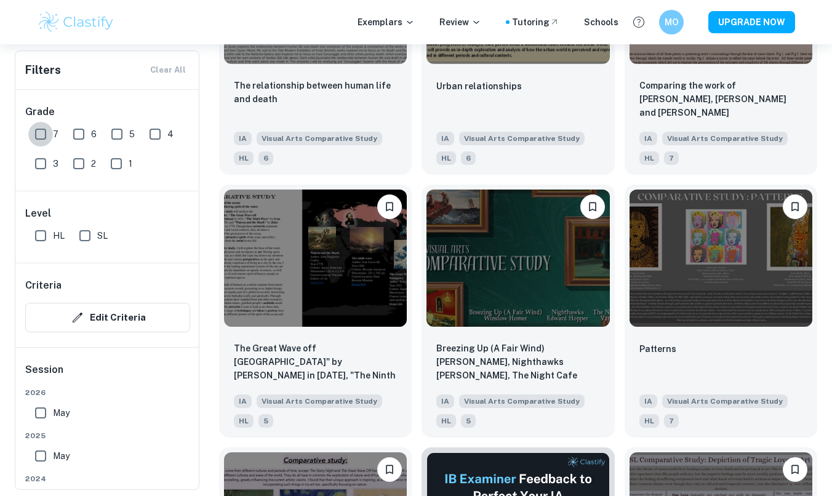
click at [49, 131] on input "7" at bounding box center [40, 134] width 25 height 25
checkbox input "true"
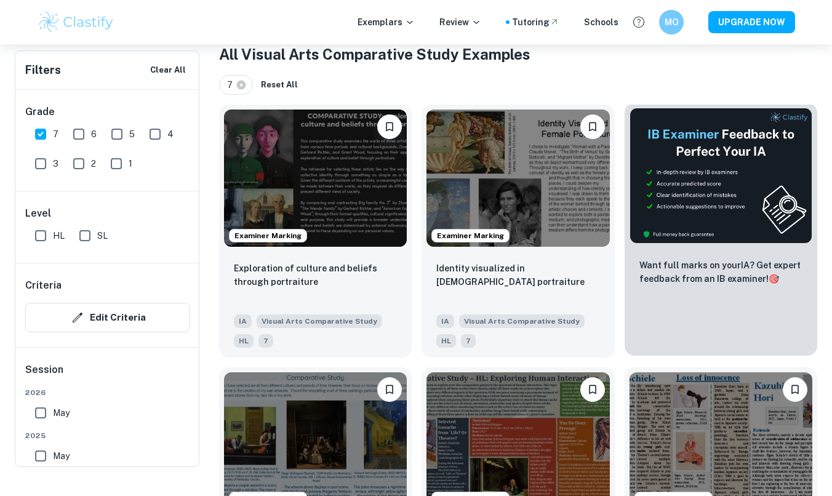
scroll to position [268, 0]
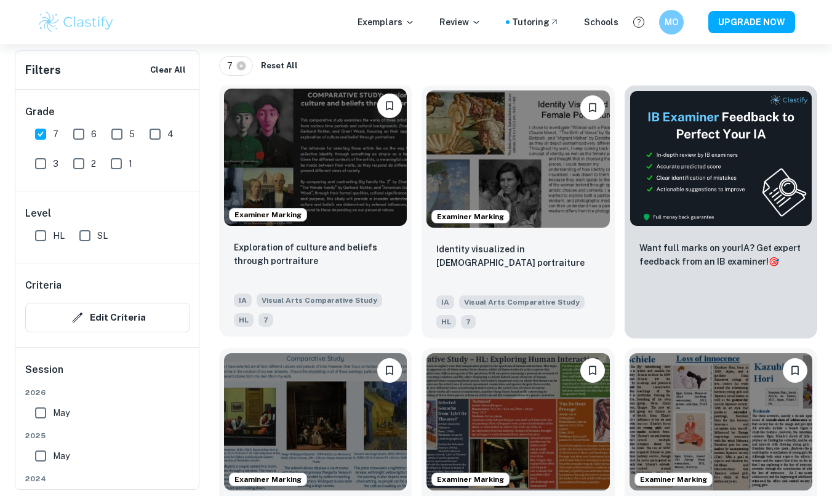
click at [304, 184] on img at bounding box center [315, 157] width 183 height 137
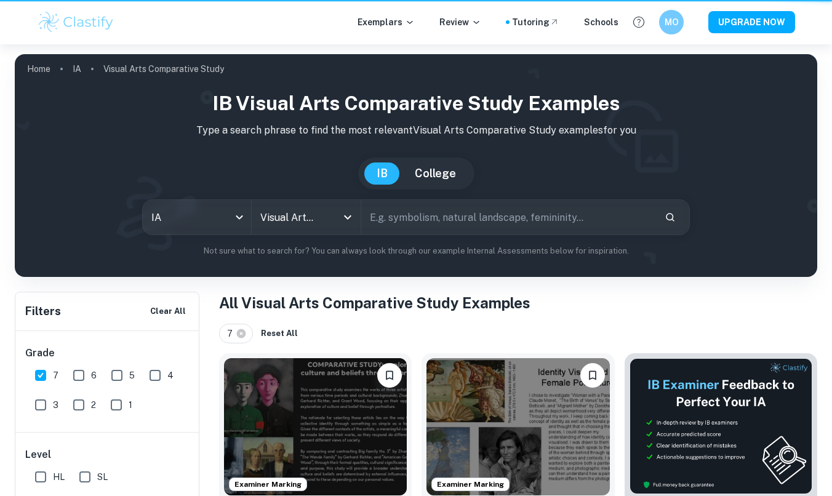
scroll to position [268, 0]
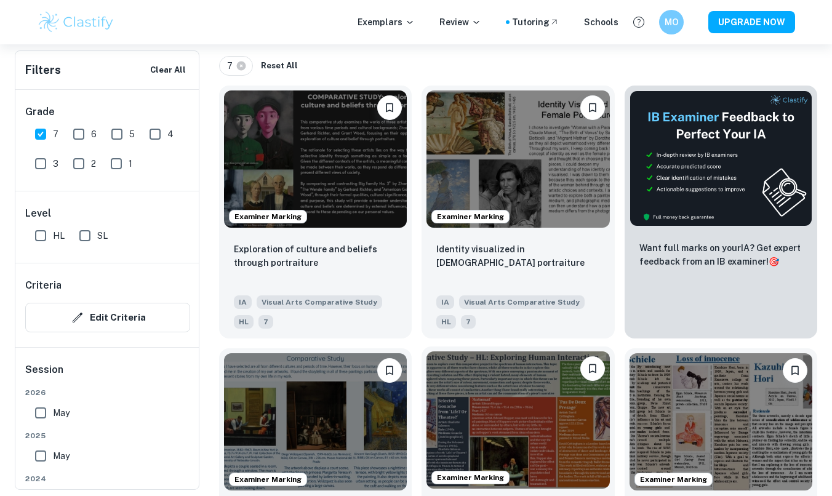
click at [565, 402] on img at bounding box center [518, 420] width 183 height 137
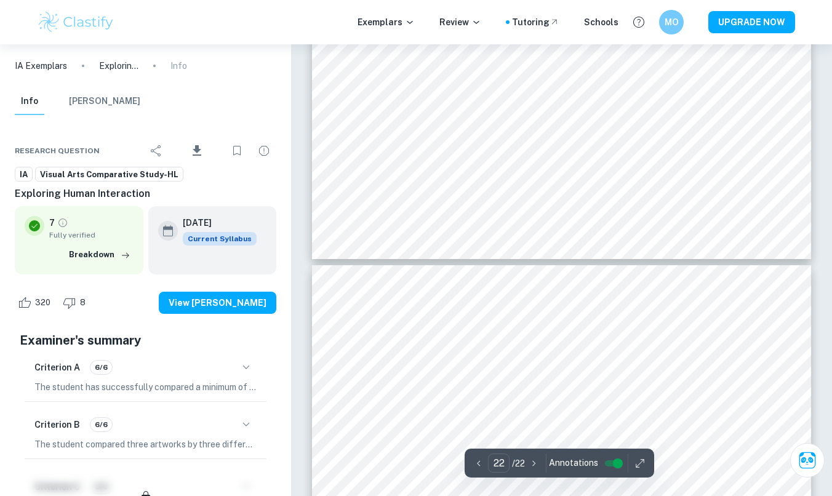
scroll to position [6284, 0]
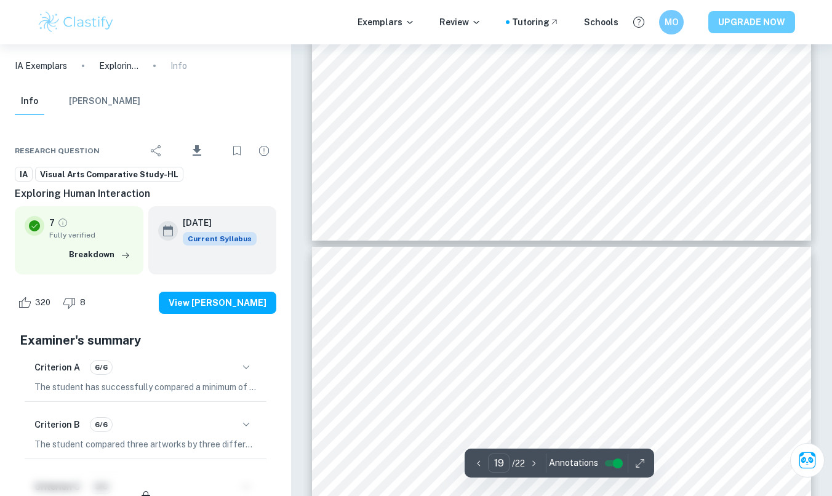
type input "18"
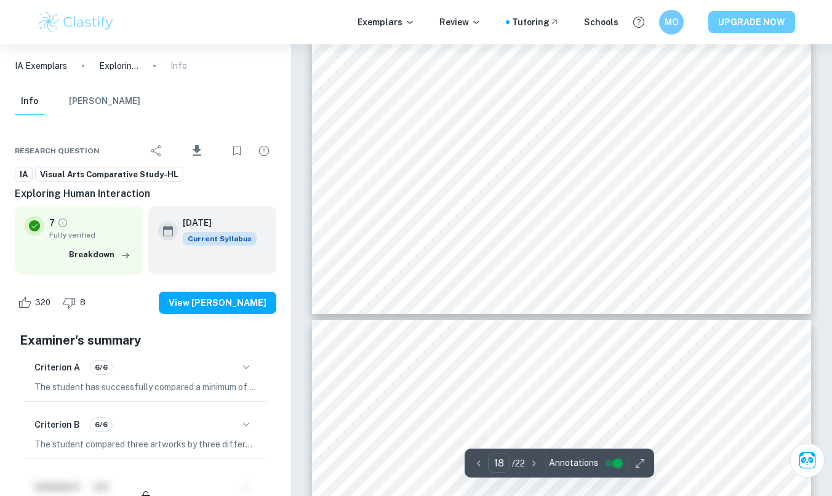
scroll to position [5214, 0]
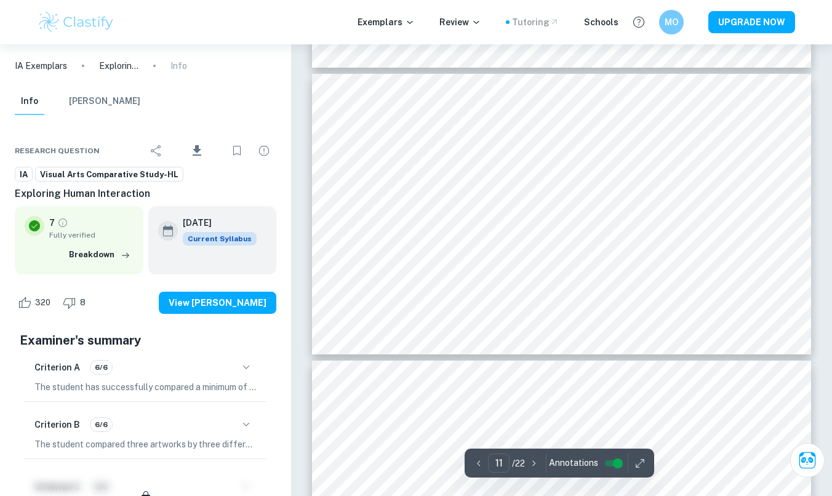
scroll to position [3085, 0]
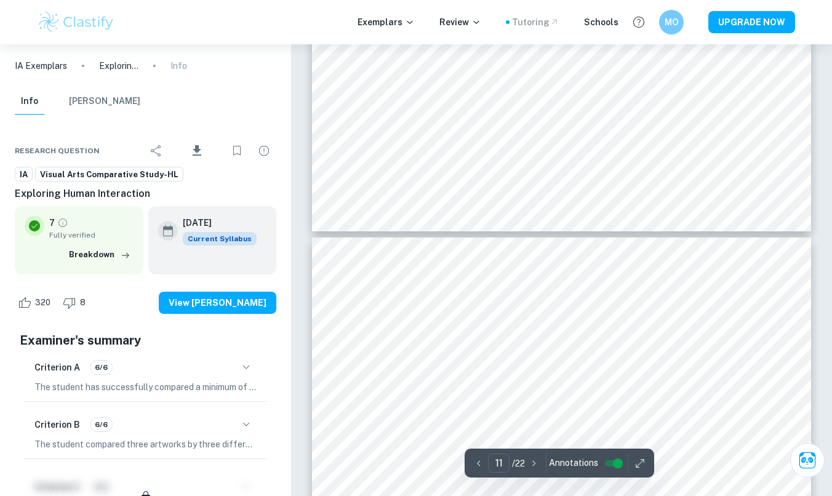
type input "12"
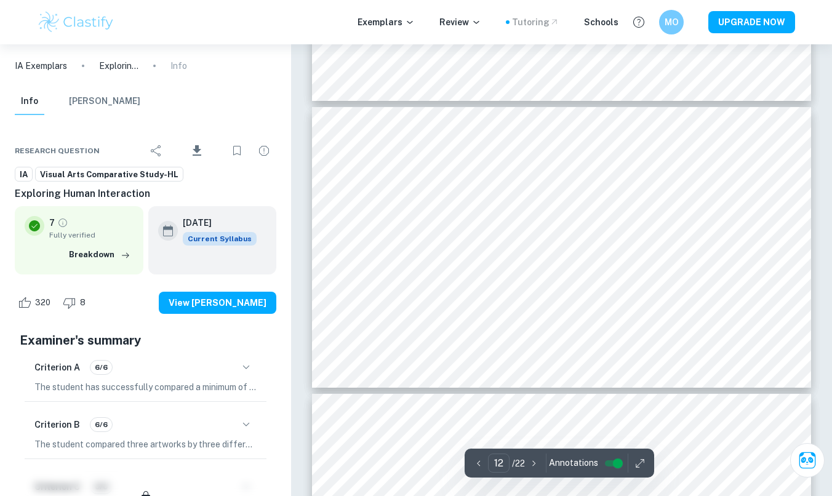
scroll to position [3347, 0]
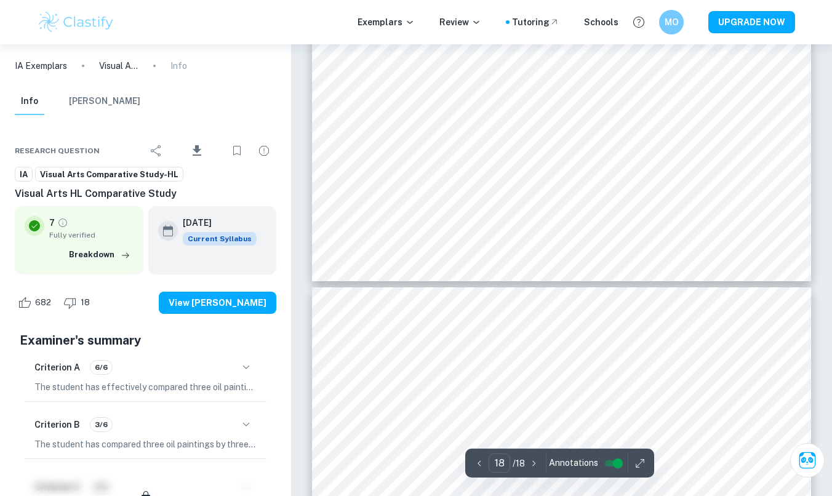
scroll to position [5055, 0]
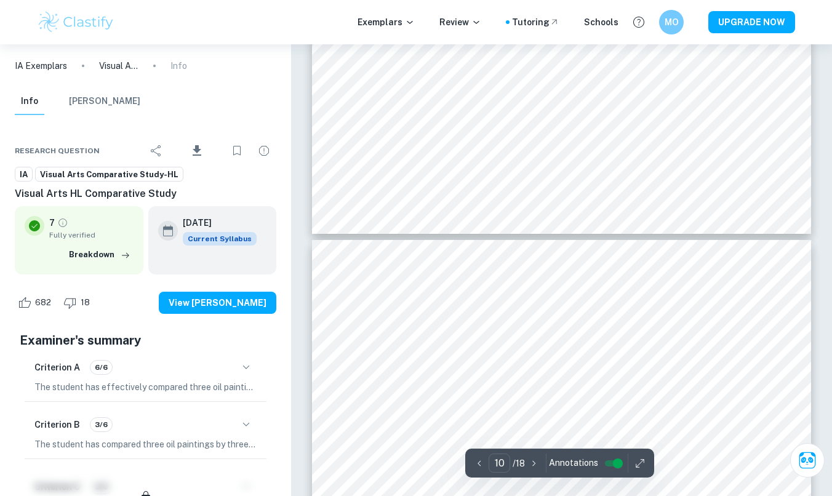
type input "11"
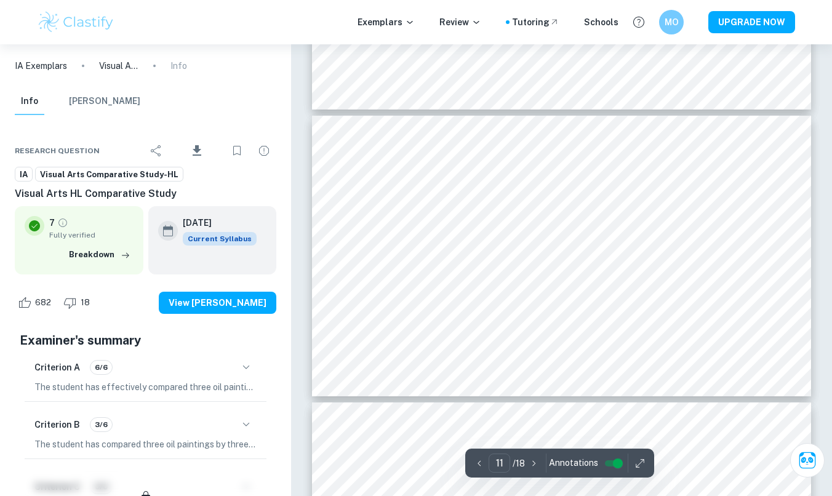
scroll to position [3056, 0]
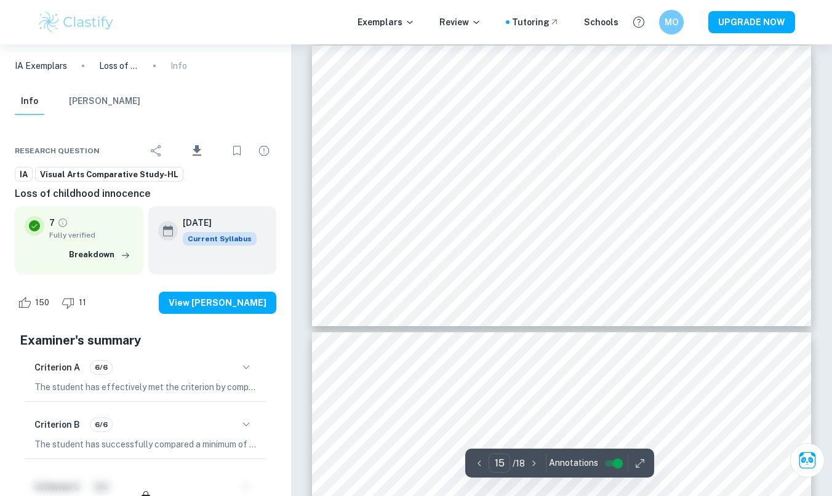
scroll to position [4351, 0]
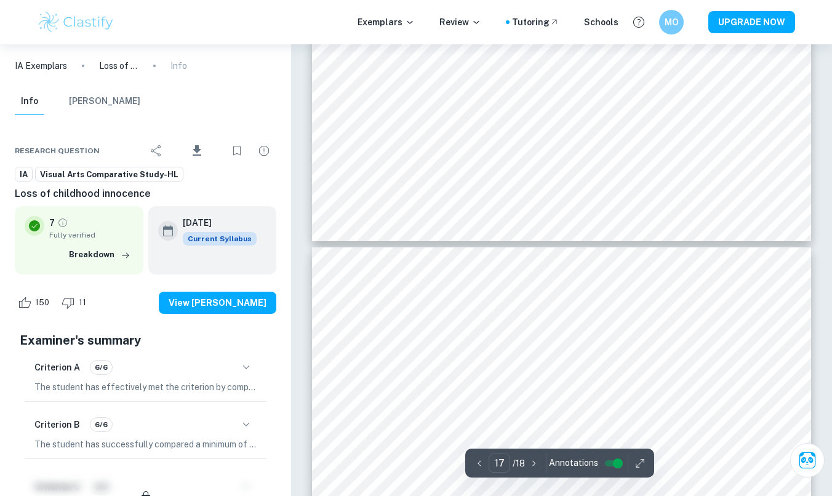
type input "18"
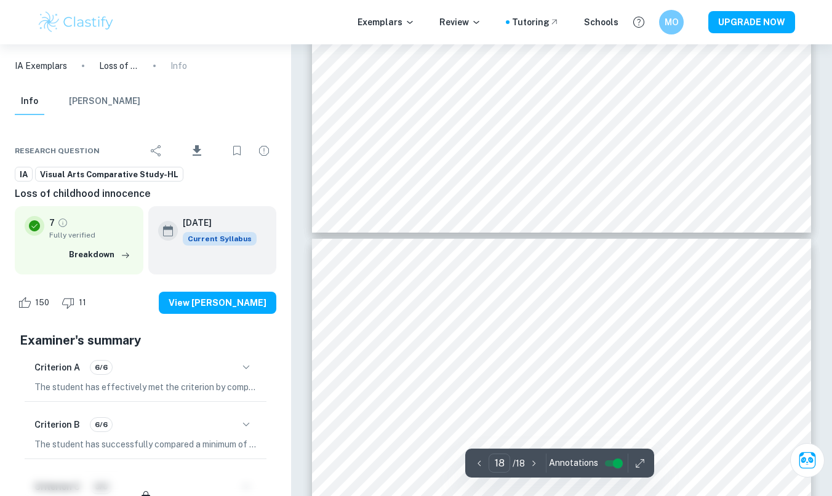
scroll to position [5015, 0]
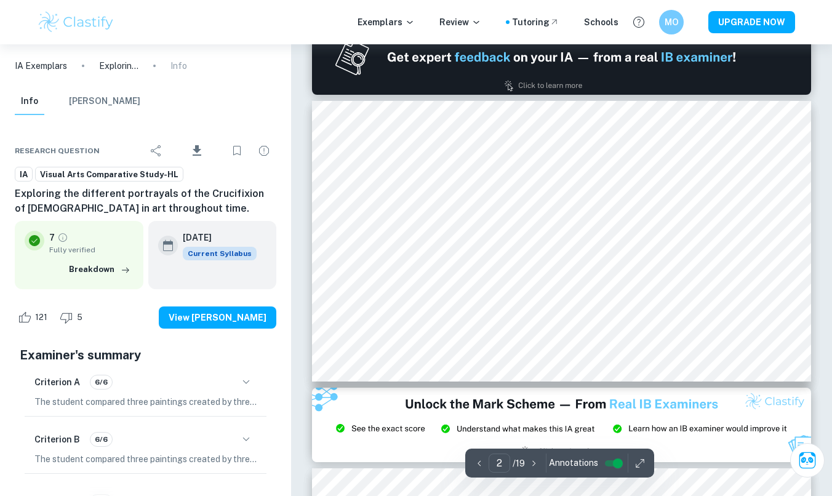
scroll to position [329, 0]
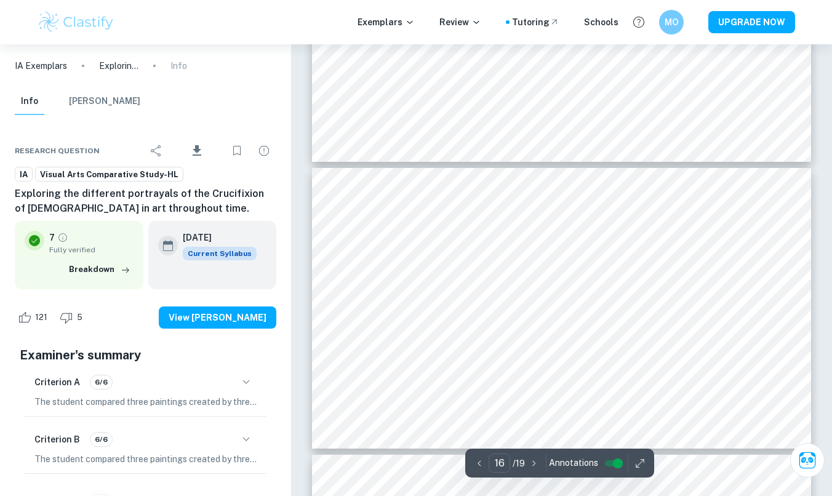
type input "17"
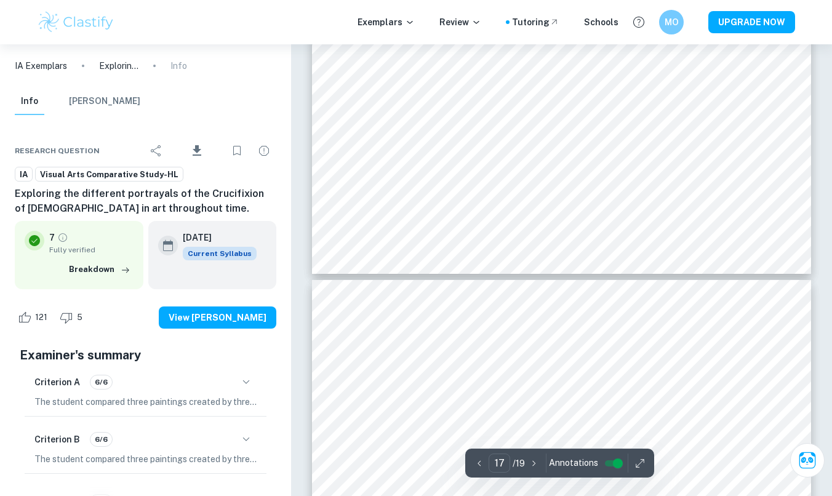
scroll to position [4977, 0]
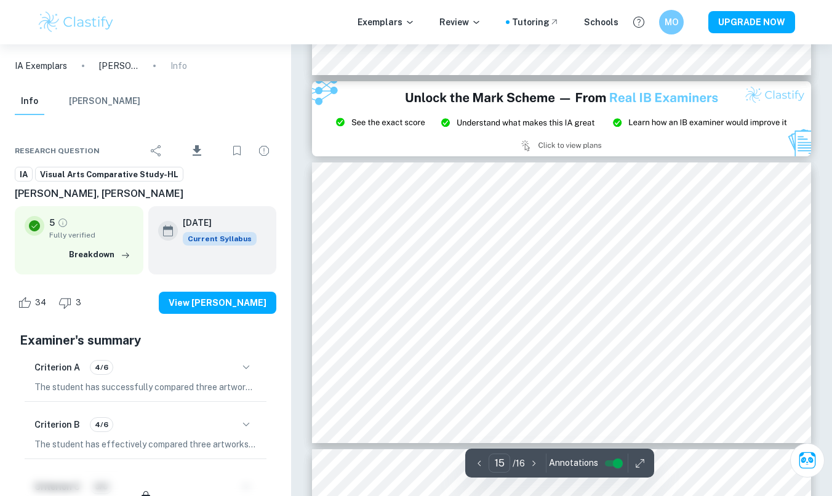
scroll to position [4229, 0]
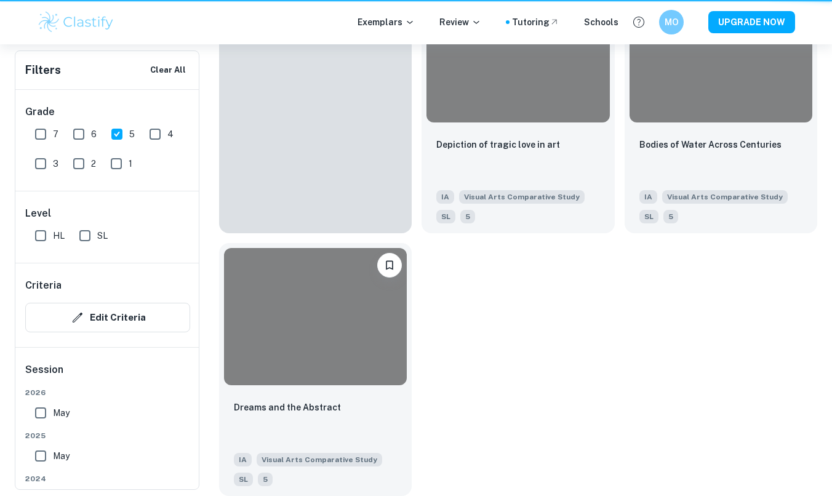
scroll to position [249, 0]
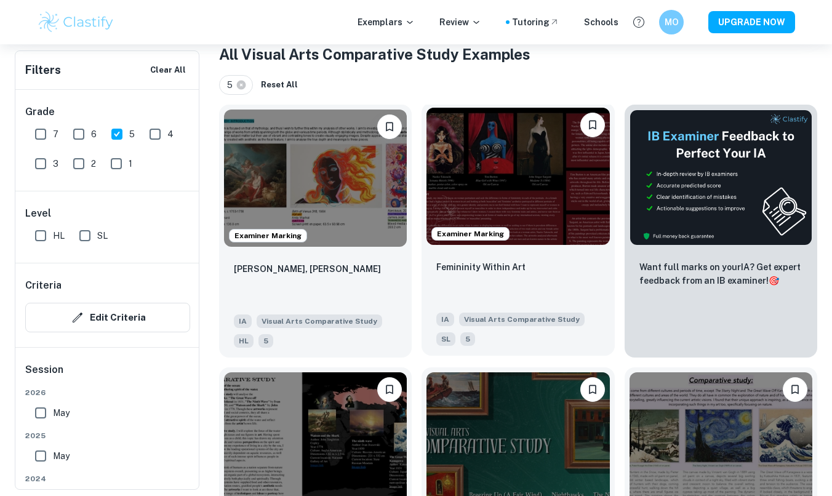
click at [489, 201] on img at bounding box center [518, 176] width 183 height 137
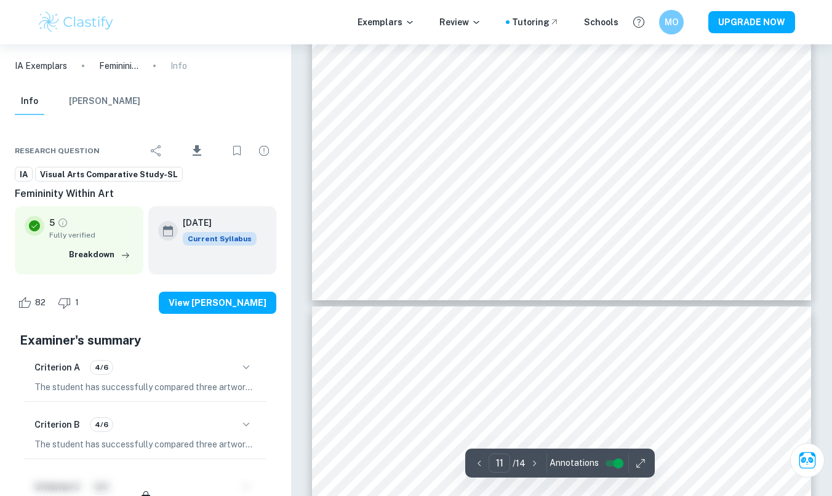
scroll to position [3395, 0]
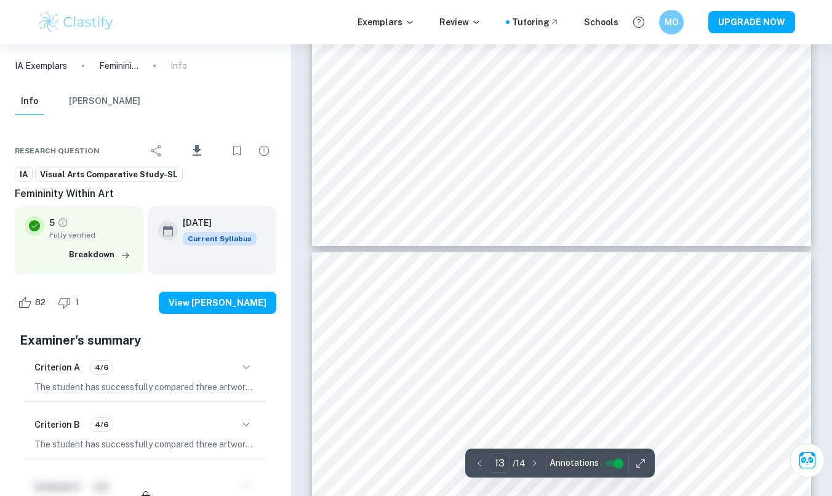
type input "14"
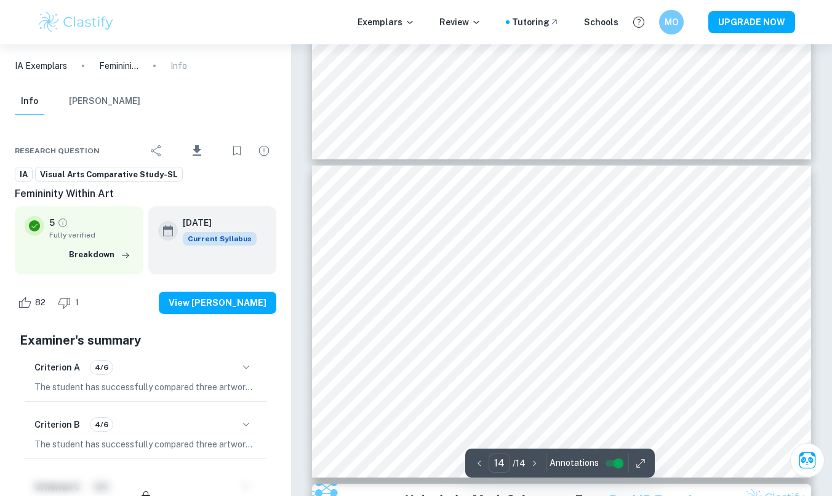
scroll to position [4340, 0]
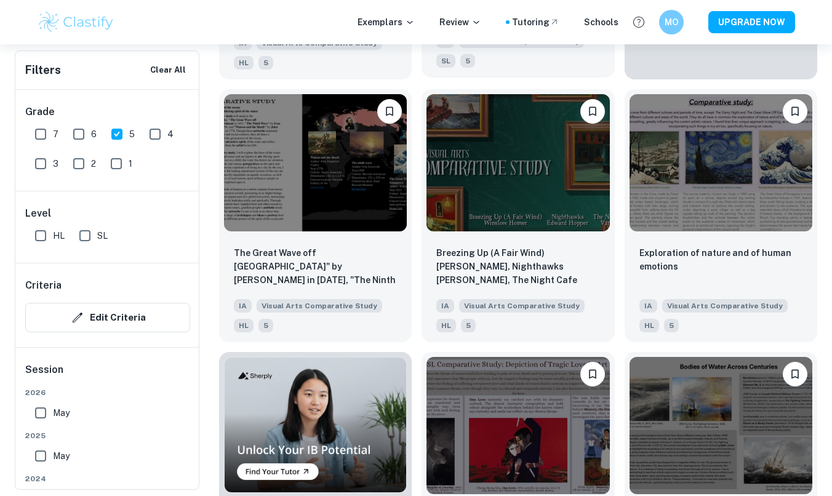
scroll to position [533, 0]
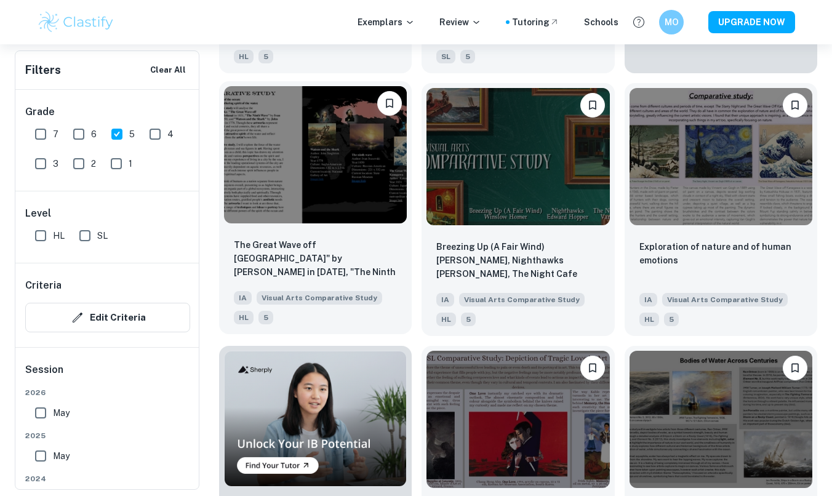
click at [312, 124] on img at bounding box center [315, 154] width 183 height 137
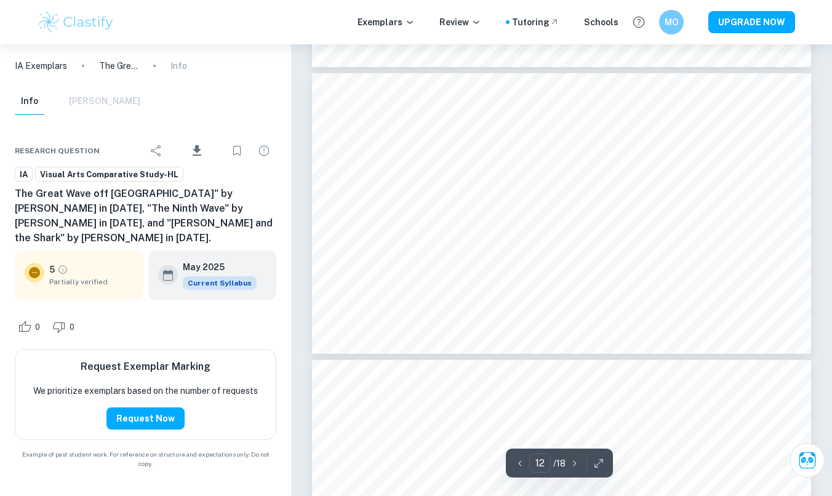
scroll to position [3323, 0]
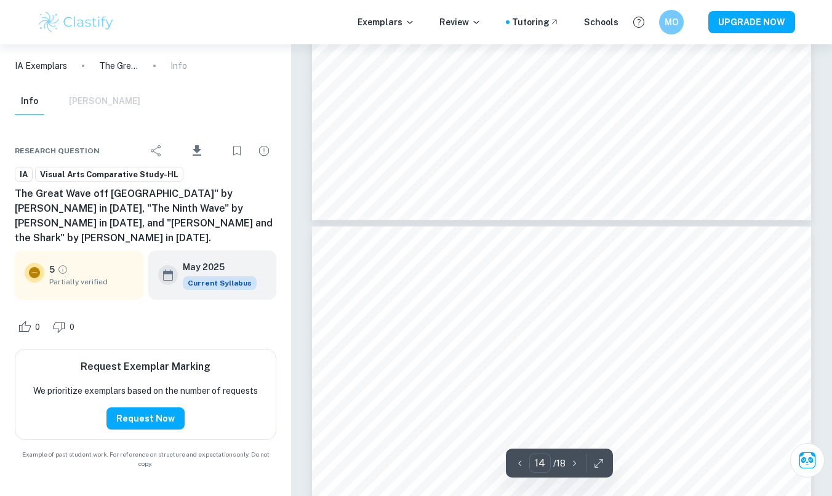
type input "13"
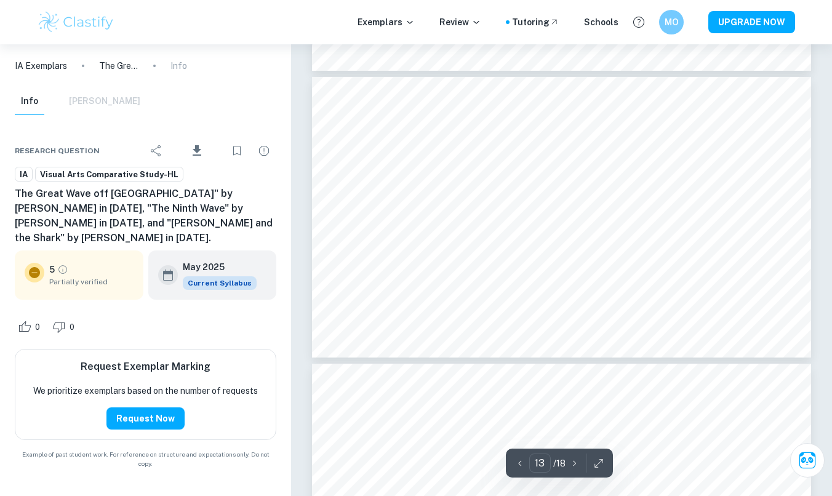
scroll to position [3663, 0]
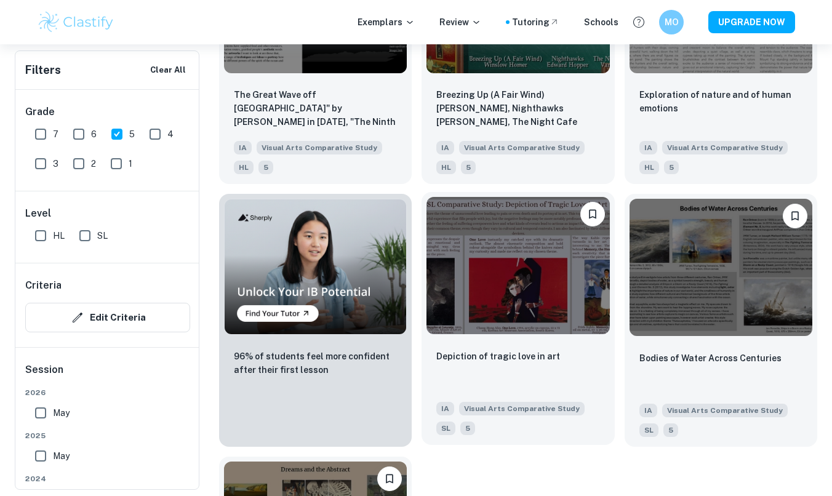
scroll to position [630, 0]
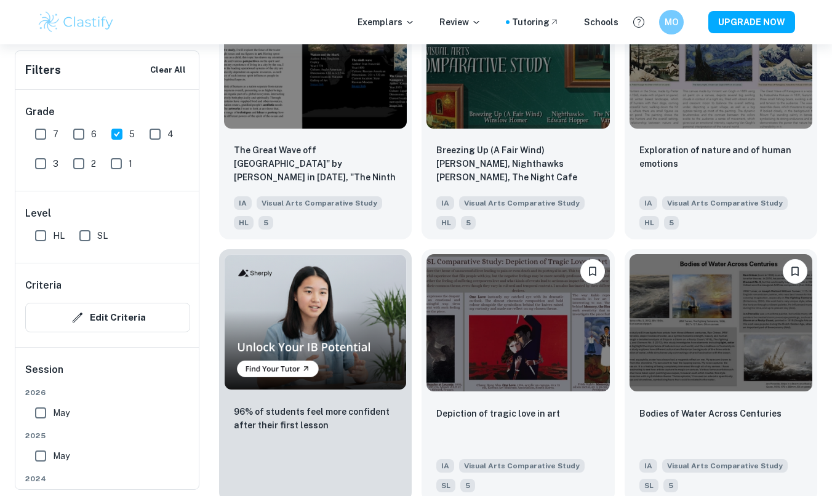
click at [117, 134] on input "5" at bounding box center [117, 134] width 25 height 25
checkbox input "false"
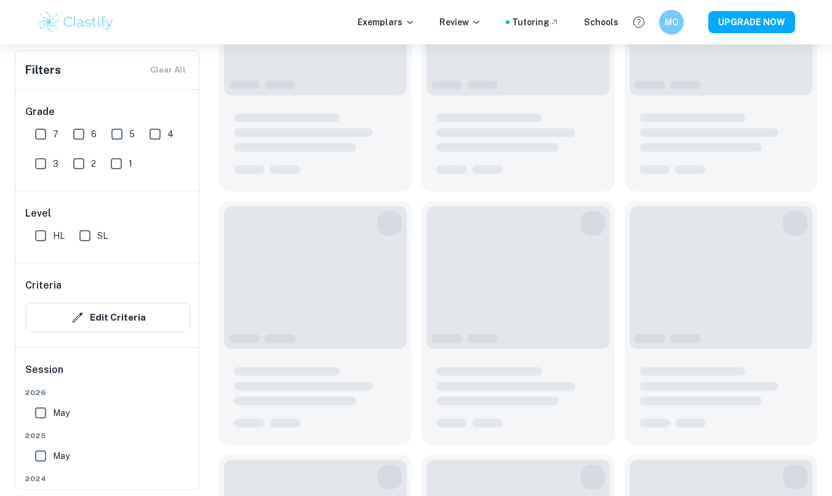
click at [76, 131] on input "6" at bounding box center [78, 134] width 25 height 25
checkbox input "true"
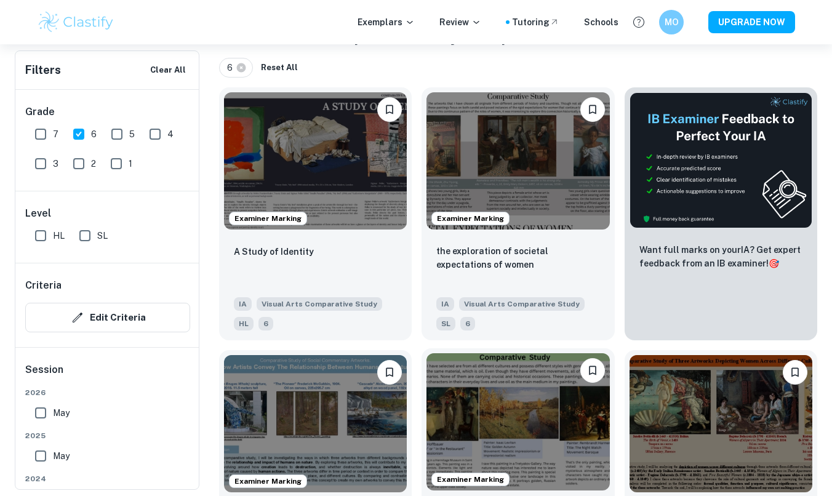
scroll to position [265, 0]
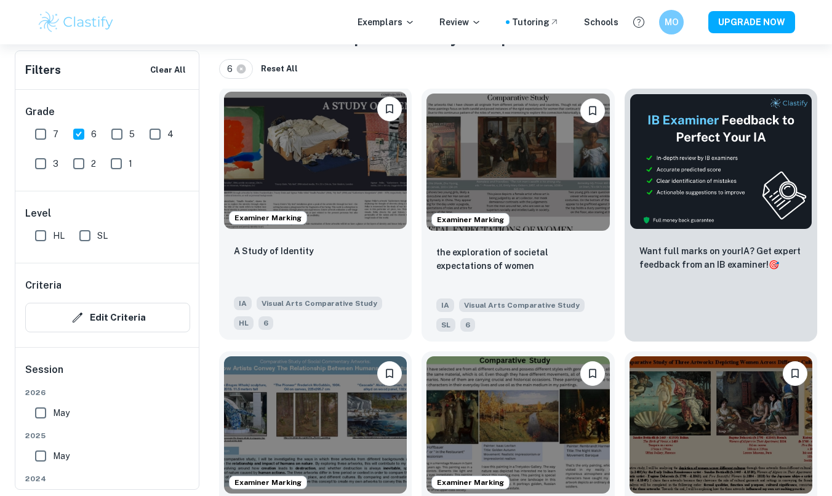
click at [365, 135] on img at bounding box center [315, 160] width 183 height 137
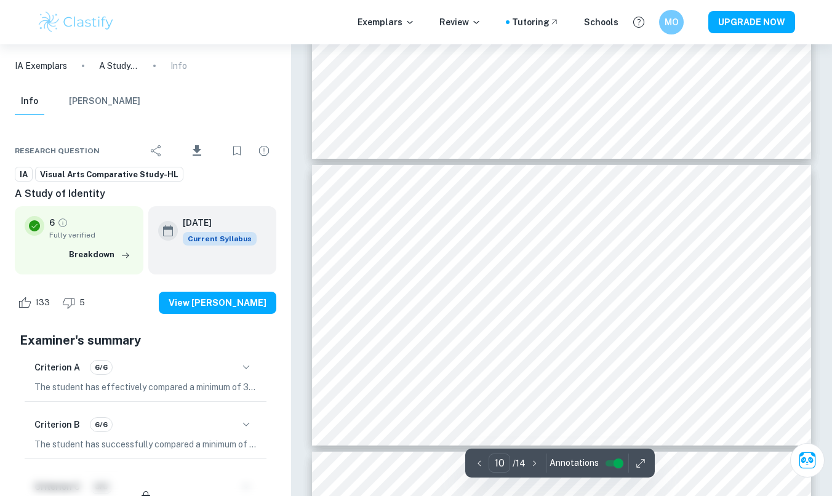
scroll to position [2686, 0]
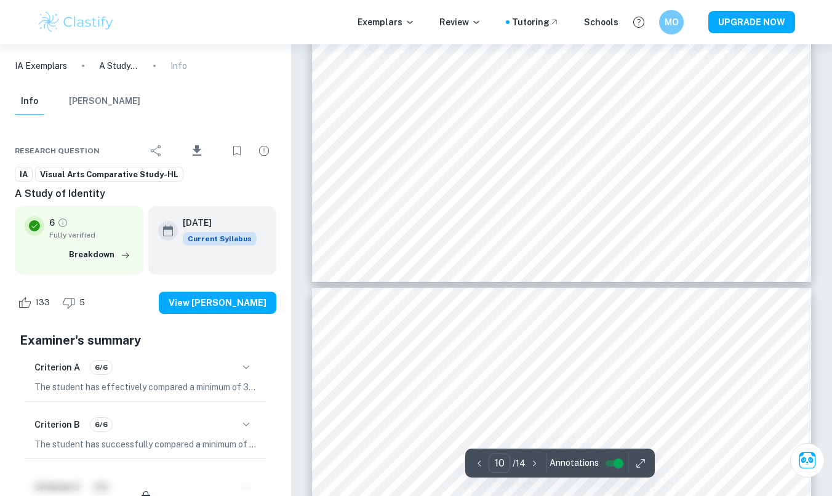
type input "11"
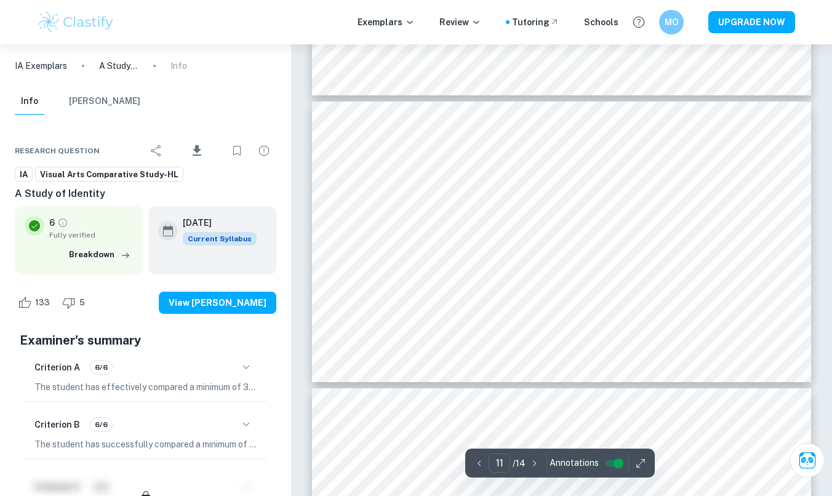
scroll to position [3077, 0]
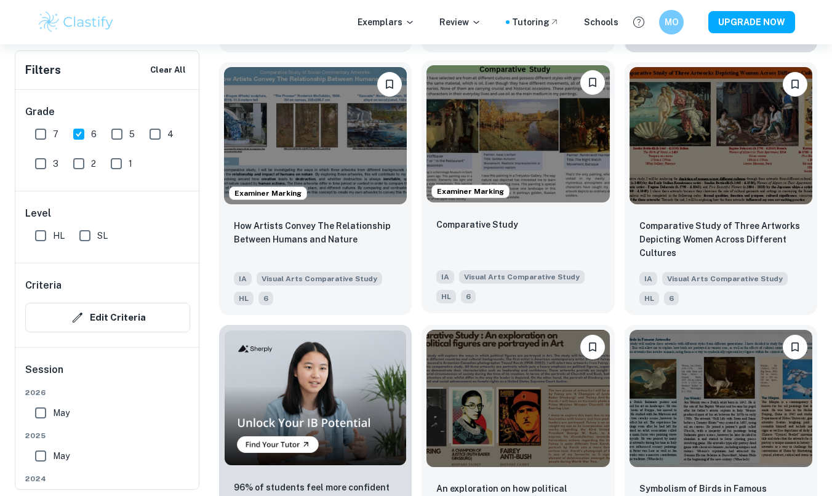
scroll to position [543, 0]
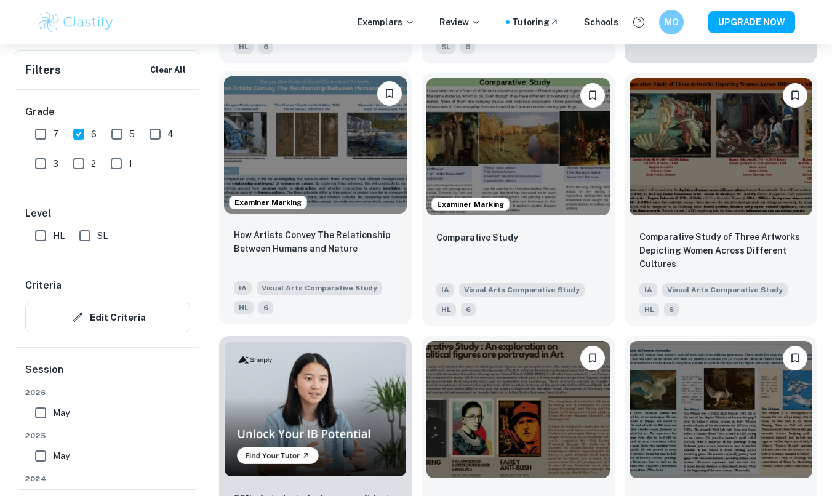
click at [294, 129] on img at bounding box center [315, 144] width 183 height 137
